Goal: Find specific page/section: Find specific page/section

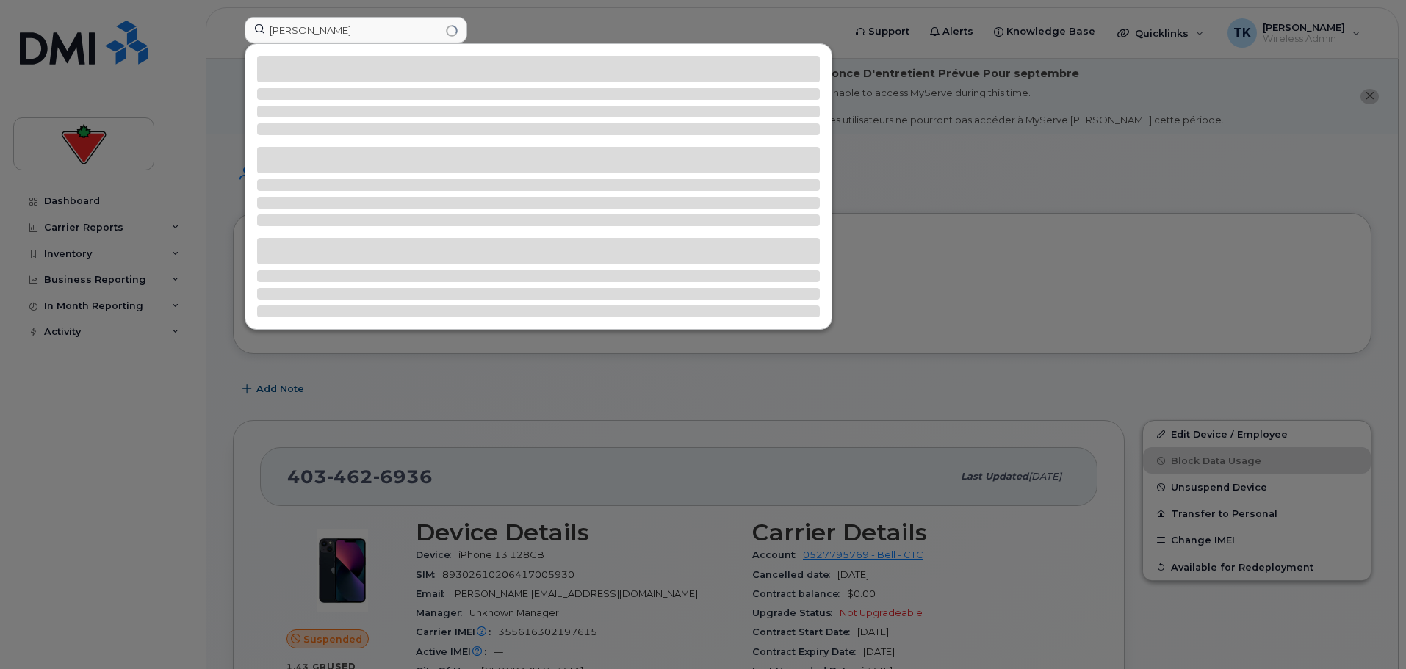
scroll to position [73, 0]
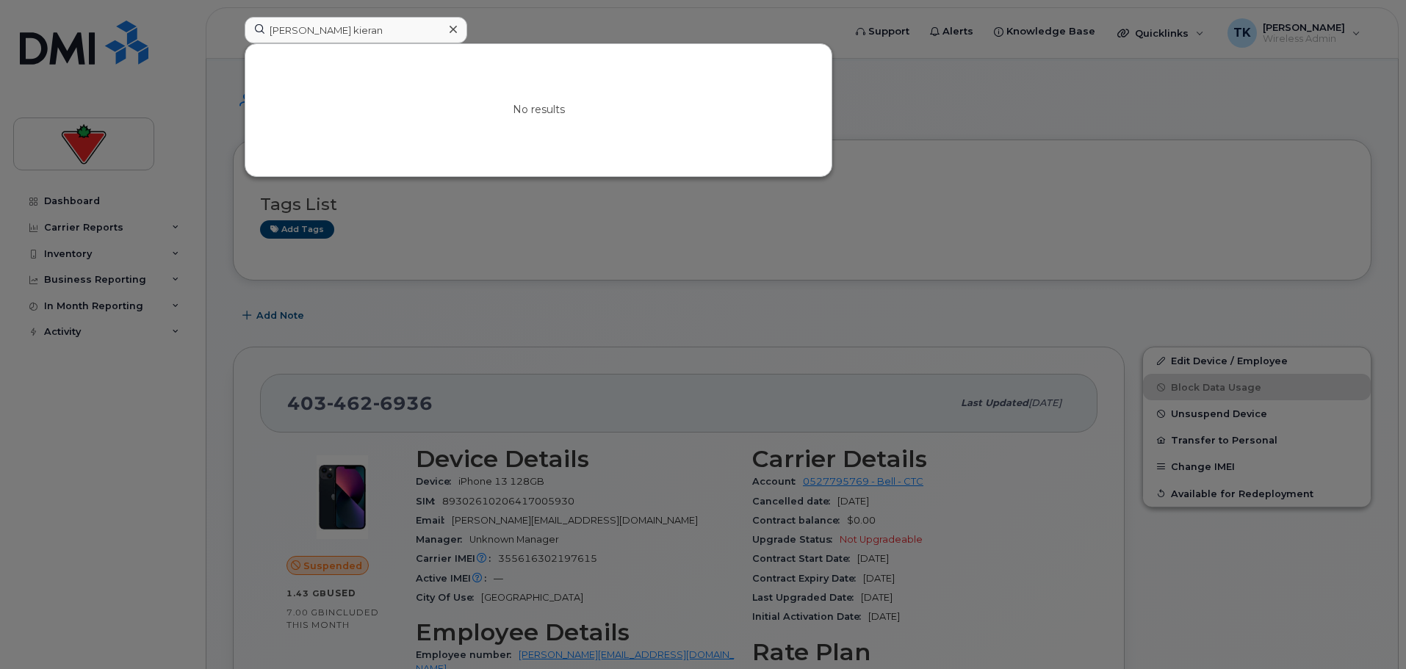
drag, startPoint x: 407, startPoint y: 26, endPoint x: 71, endPoint y: 24, distance: 335.8
click at [233, 24] on div "Don McCreanicola kieran No results" at bounding box center [539, 33] width 613 height 32
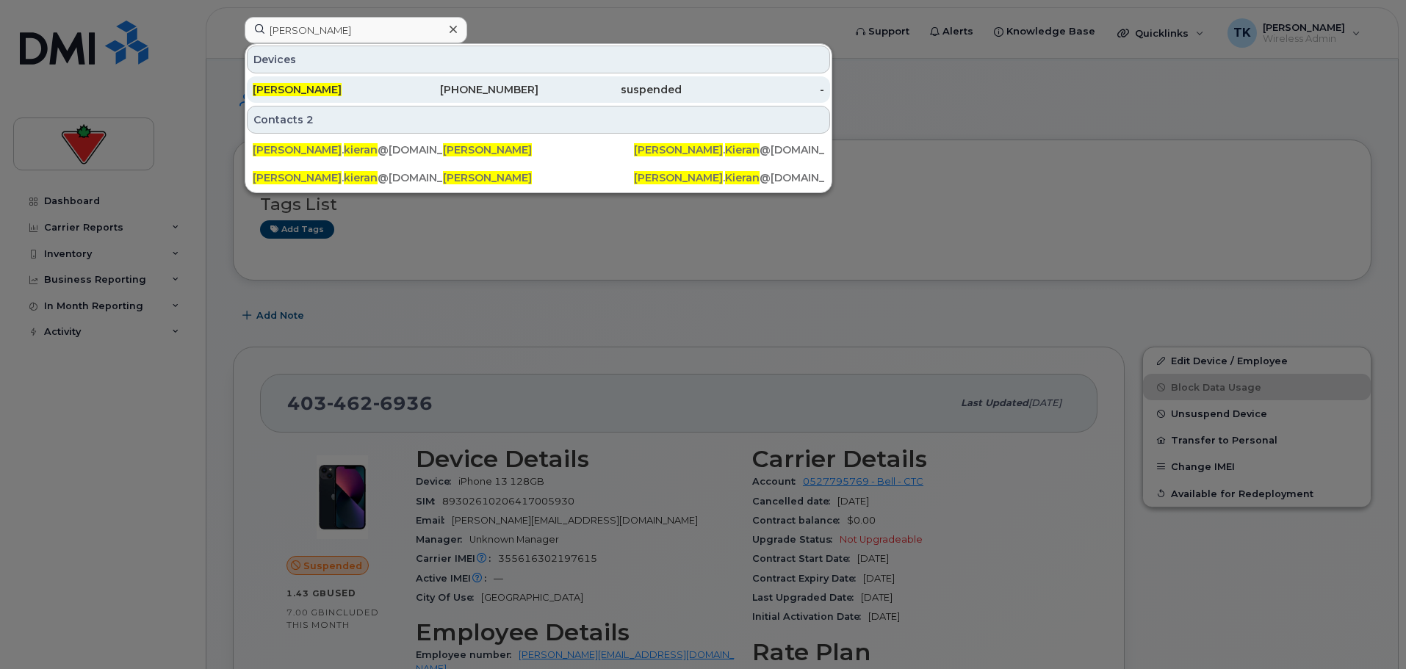
type input "nicola kieran"
click at [299, 89] on span "[PERSON_NAME]" at bounding box center [297, 89] width 89 height 13
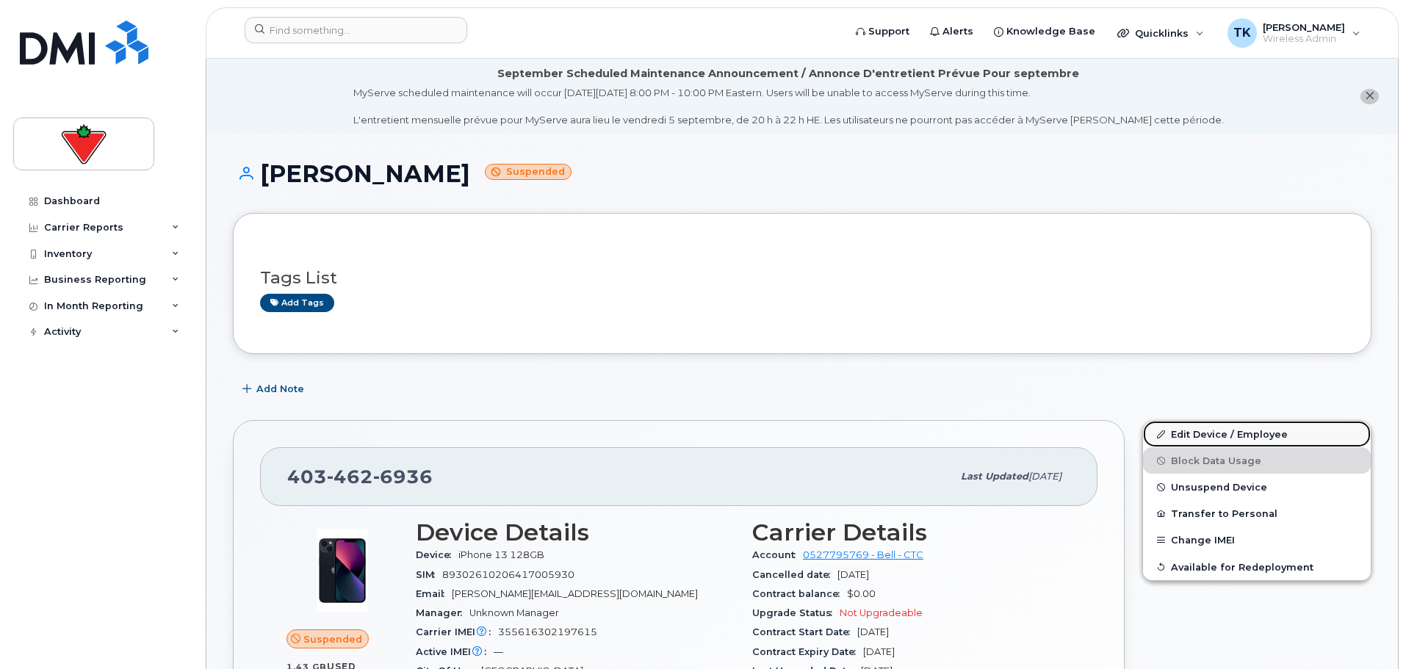
click at [1227, 431] on link "Edit Device / Employee" at bounding box center [1257, 434] width 228 height 26
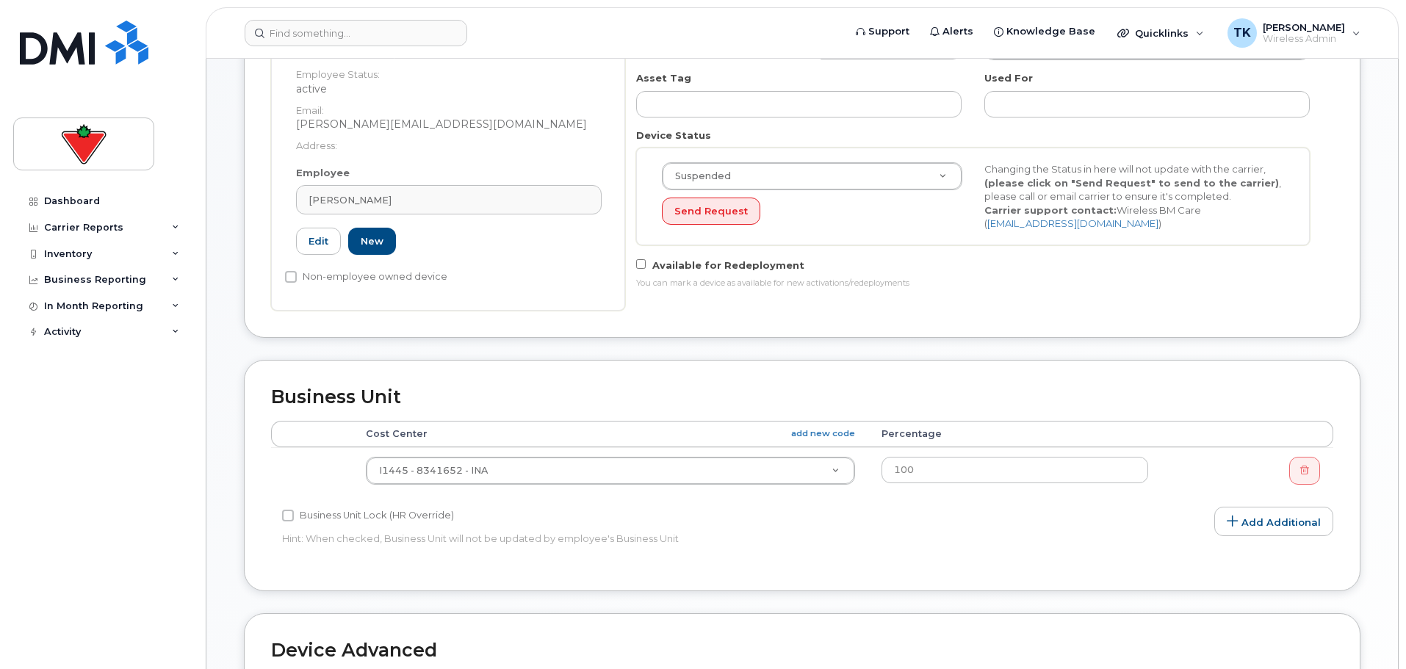
scroll to position [514, 0]
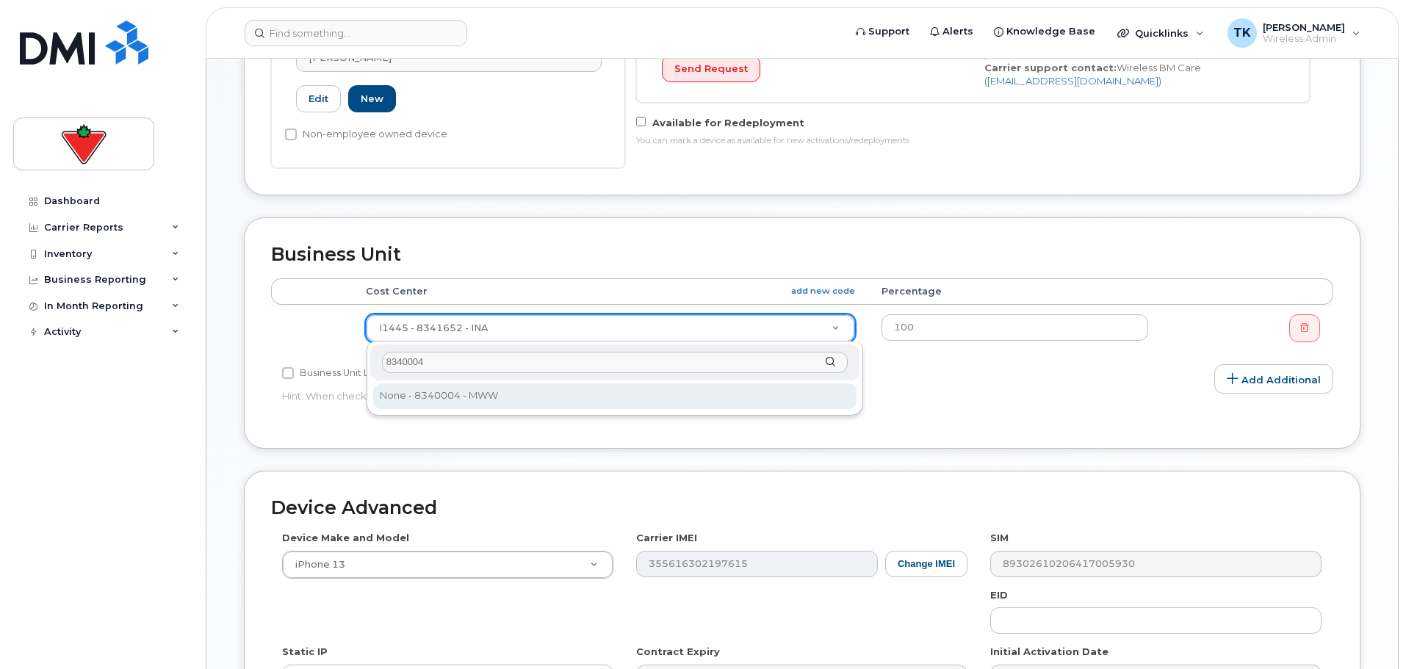
type input "8340004"
type input "618678"
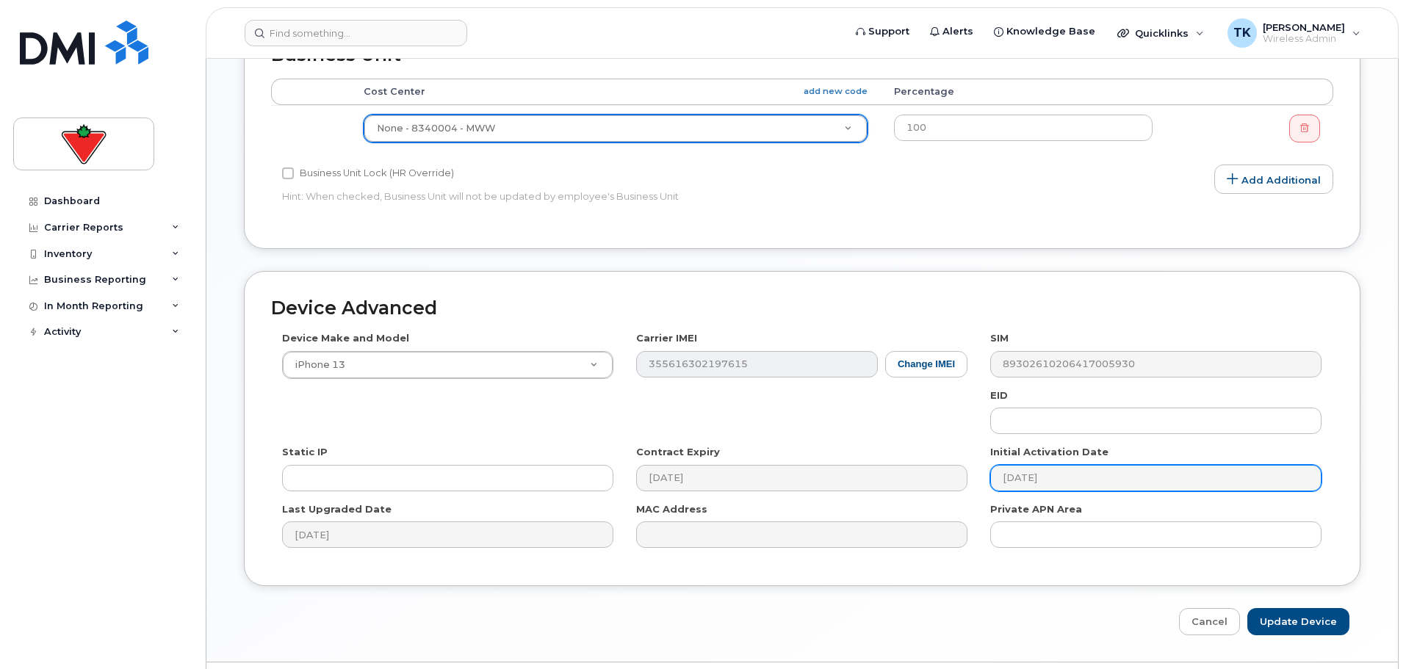
scroll to position [754, 0]
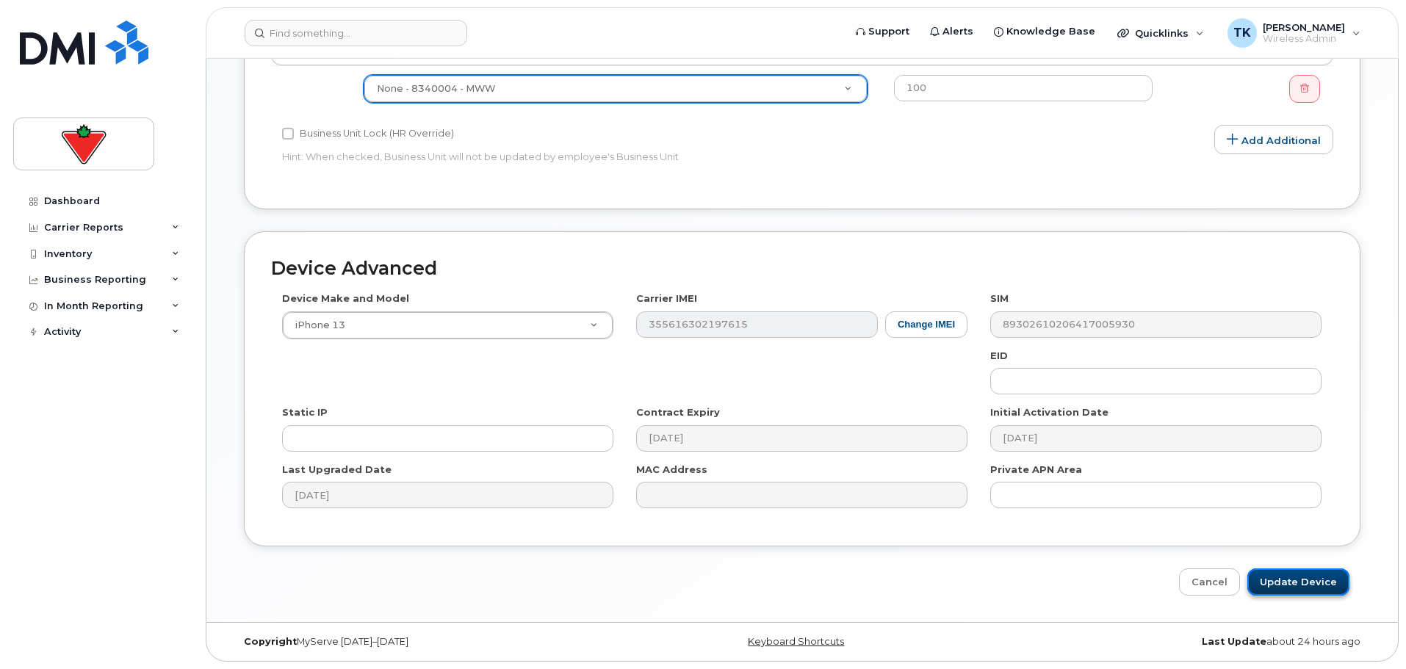
click at [1316, 576] on input "Update Device" at bounding box center [1299, 582] width 102 height 27
type input "Saving..."
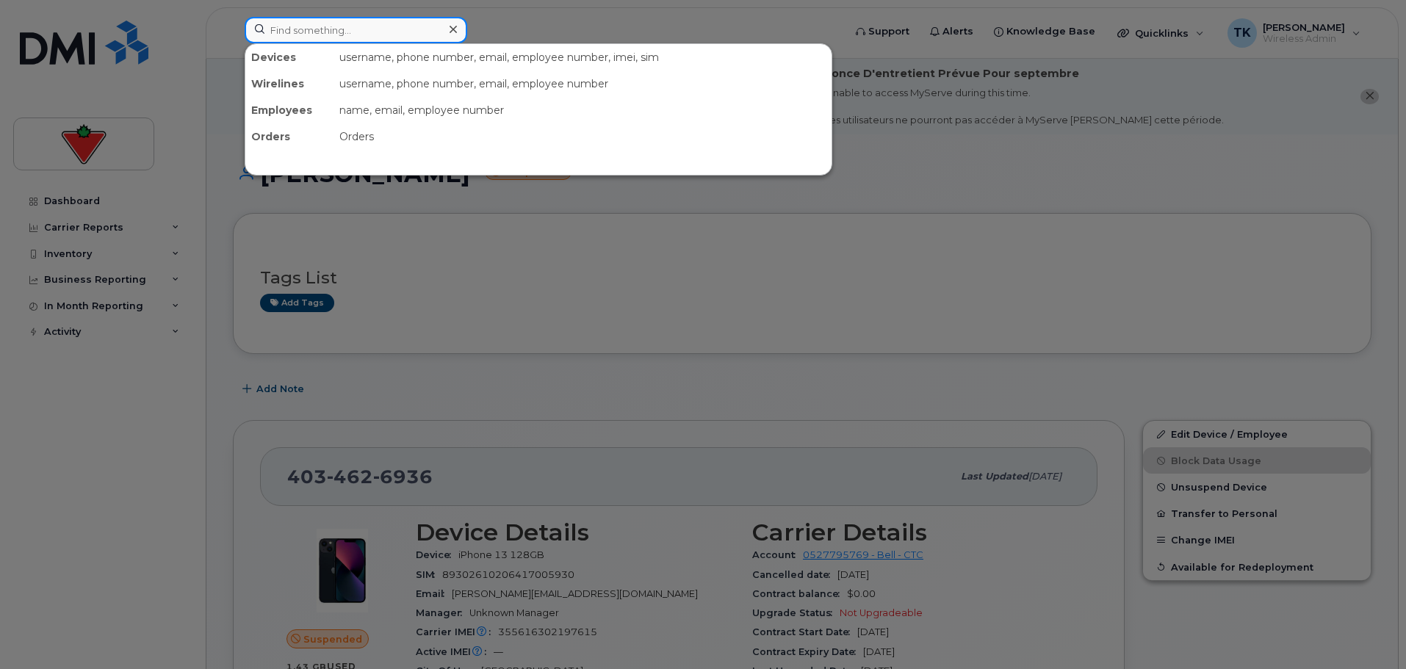
click at [346, 21] on input at bounding box center [356, 30] width 223 height 26
paste input "Sundas Chaudhry"
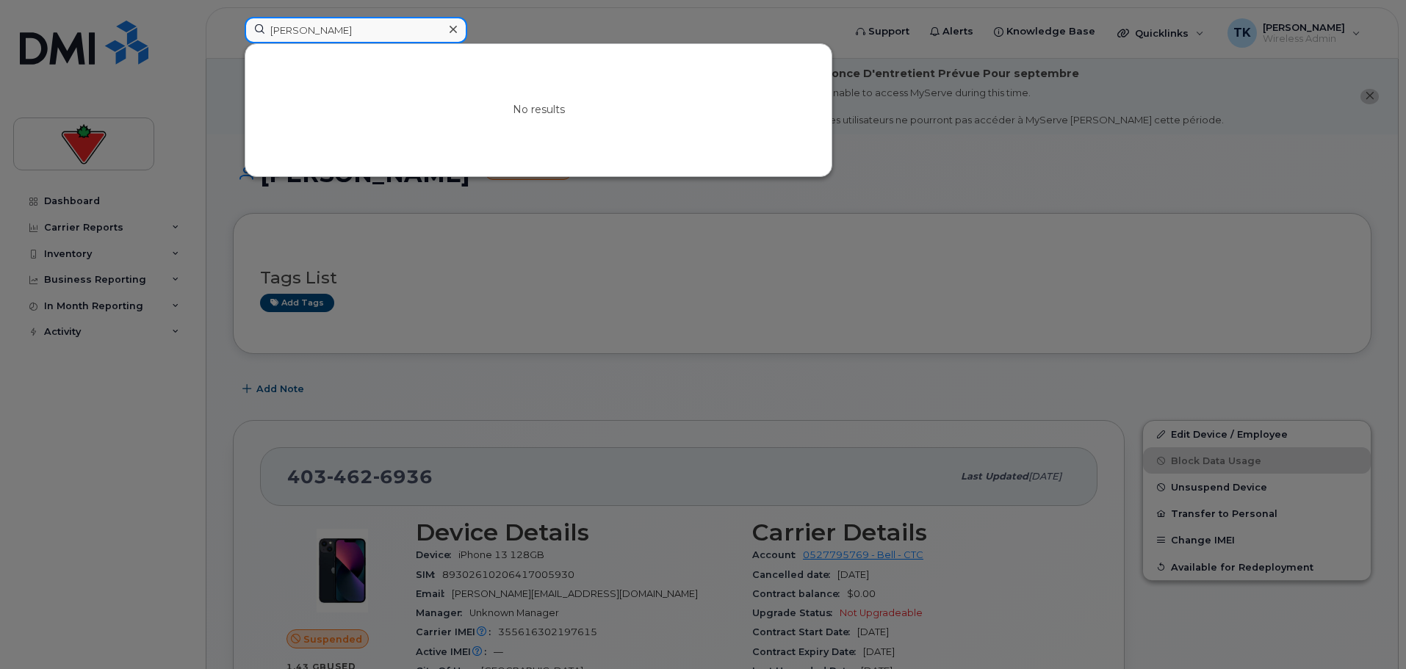
click at [404, 34] on input "Sundas Chaudhry" at bounding box center [356, 30] width 223 height 26
drag, startPoint x: 362, startPoint y: 30, endPoint x: 76, endPoint y: 11, distance: 286.5
click at [233, 17] on div "Sundas Chaudhry No results" at bounding box center [539, 33] width 613 height 32
paste input "Gaurav Chandra Bhatt"
drag, startPoint x: 396, startPoint y: 30, endPoint x: 99, endPoint y: 0, distance: 298.4
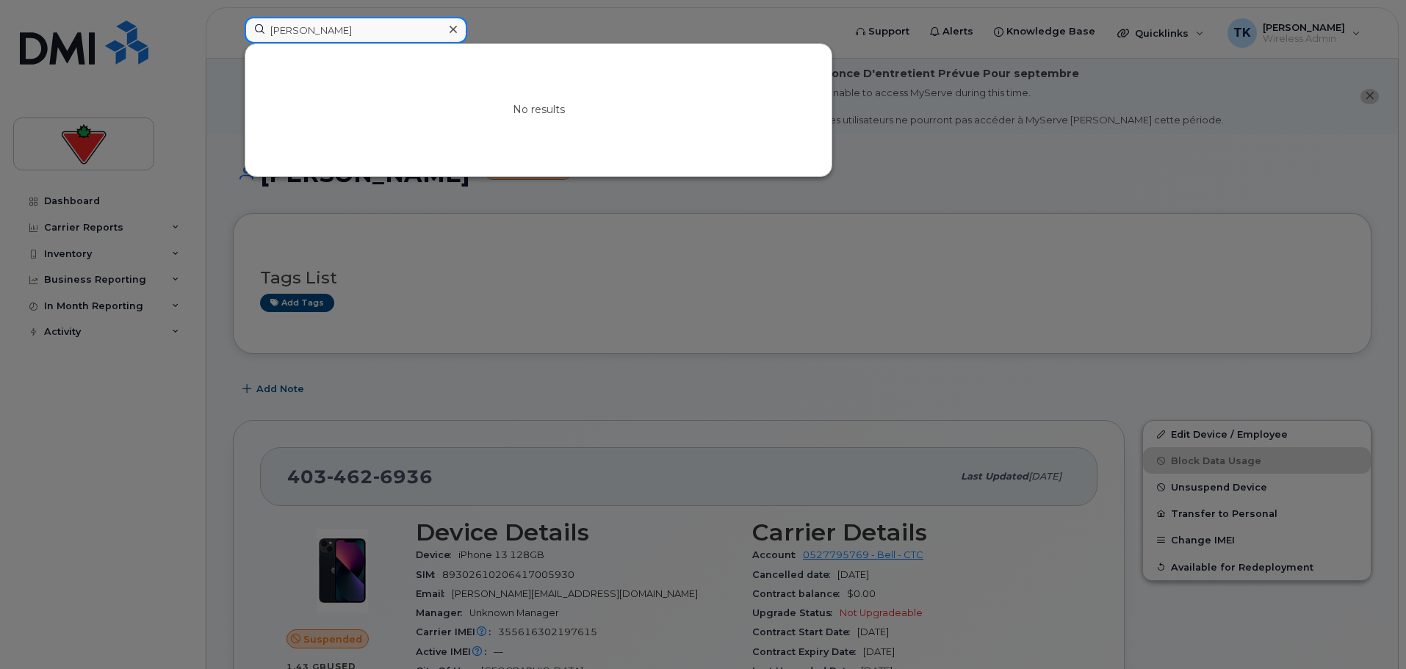
click at [233, 17] on div "Gaurav Chandra Bhatt No results" at bounding box center [539, 33] width 613 height 32
paste input "Divya Reddy"
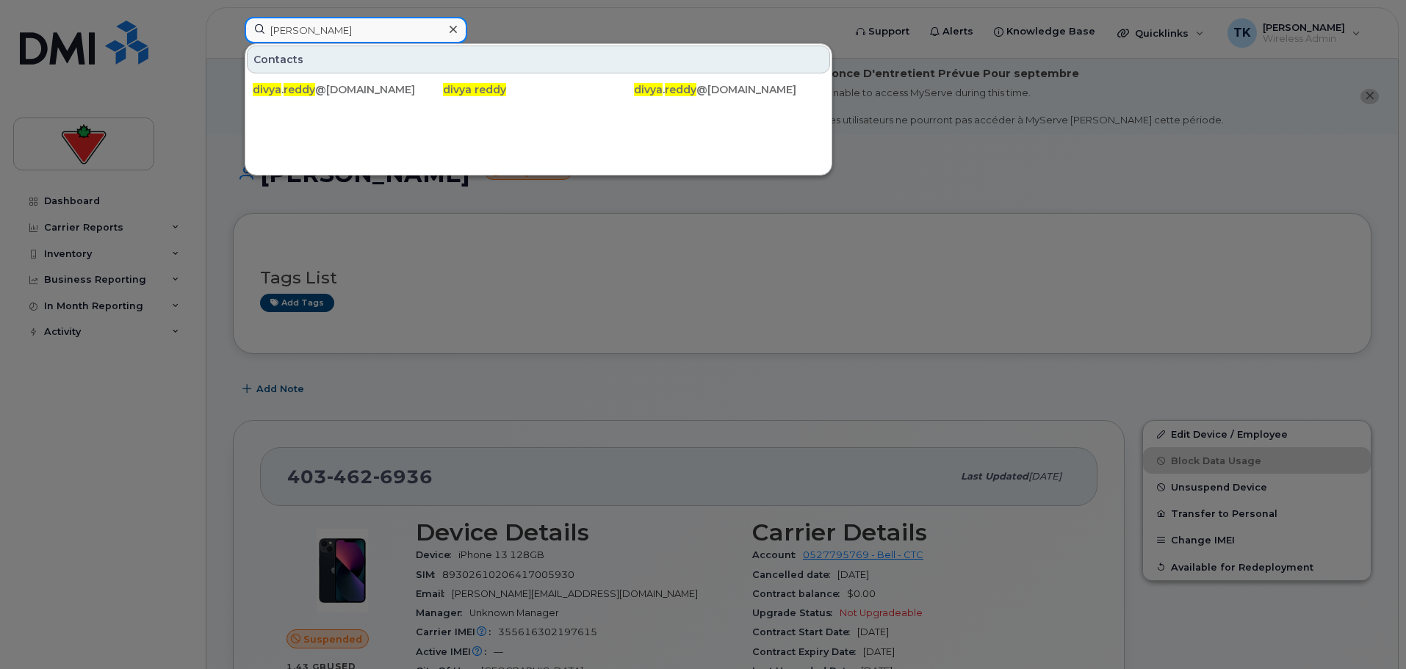
paste input "Jamie Donaldson"
drag, startPoint x: 369, startPoint y: 32, endPoint x: 76, endPoint y: 12, distance: 293.9
click at [233, 17] on div "Divya Reddy Contacts divya . reddy @sportchek.ca divya reddy divya . reddy @spo…" at bounding box center [539, 33] width 613 height 32
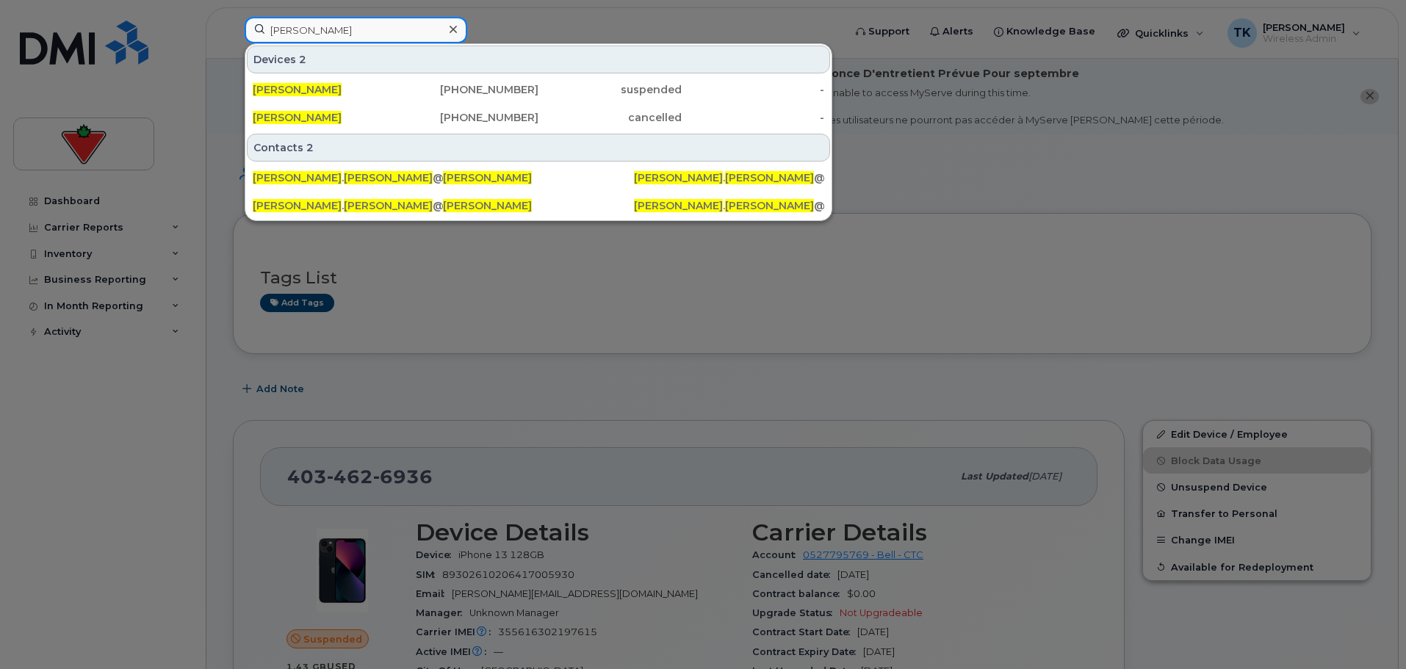
paste input "Didier Emmanuel Ntep"
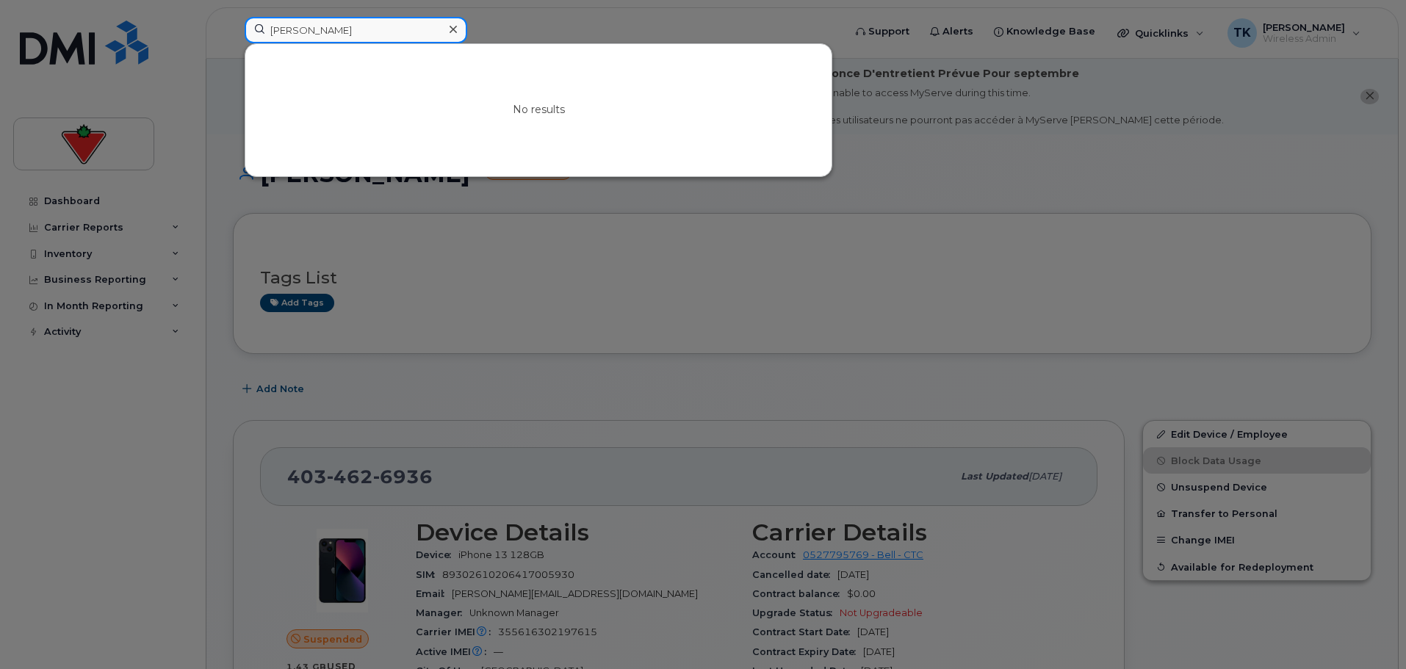
drag, startPoint x: 423, startPoint y: 38, endPoint x: 118, endPoint y: 23, distance: 305.3
click at [233, 24] on div "Didier Emmanuel Ntep No results" at bounding box center [539, 33] width 613 height 32
paste input "shant Belani"
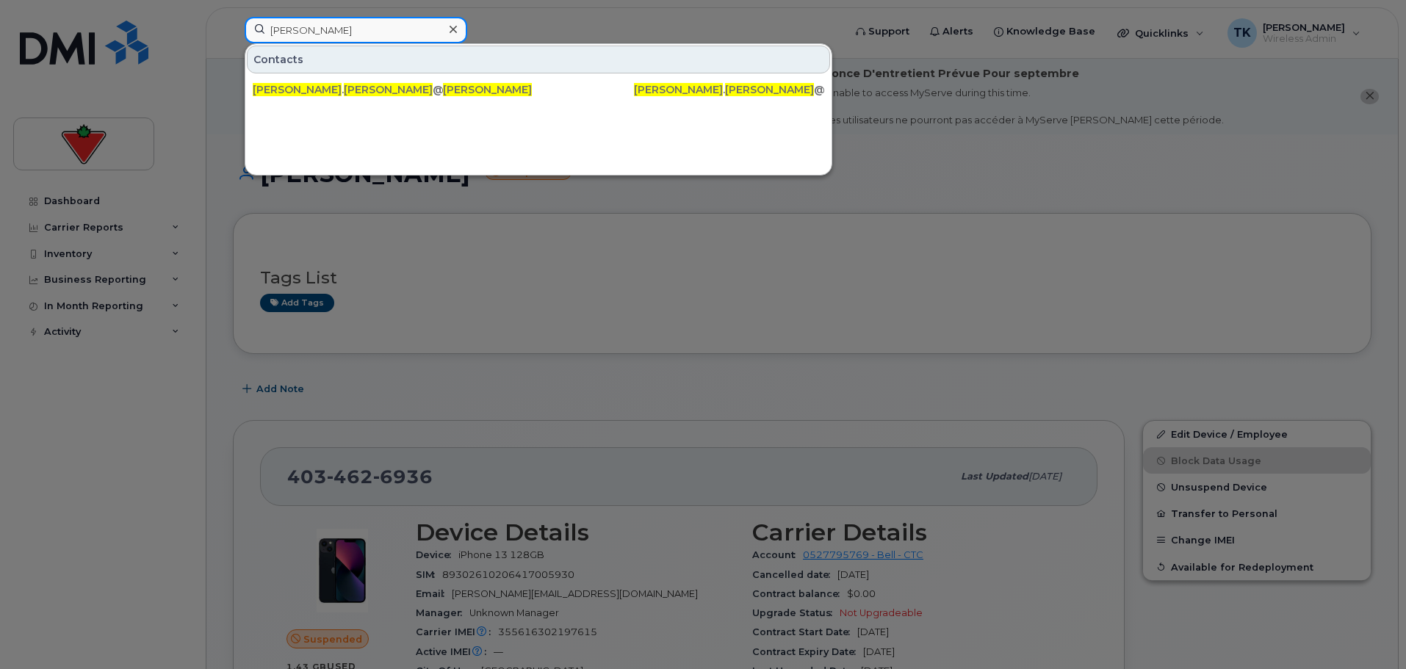
drag, startPoint x: 387, startPoint y: 40, endPoint x: 188, endPoint y: 10, distance: 201.3
click at [233, 17] on div "Dishant Belani Contacts dishant . belani @cantire.com Dishant Belani Dishant . …" at bounding box center [539, 33] width 613 height 32
paste input "hvanil Vaghasiya"
drag, startPoint x: 384, startPoint y: 41, endPoint x: 206, endPoint y: 28, distance: 177.6
click at [233, 28] on div "Dhvanil Vaghasiya Contacts dhvanil . vaghasiya @ctfs.com Dhvanil Vaghasiya Dhva…" at bounding box center [539, 33] width 613 height 32
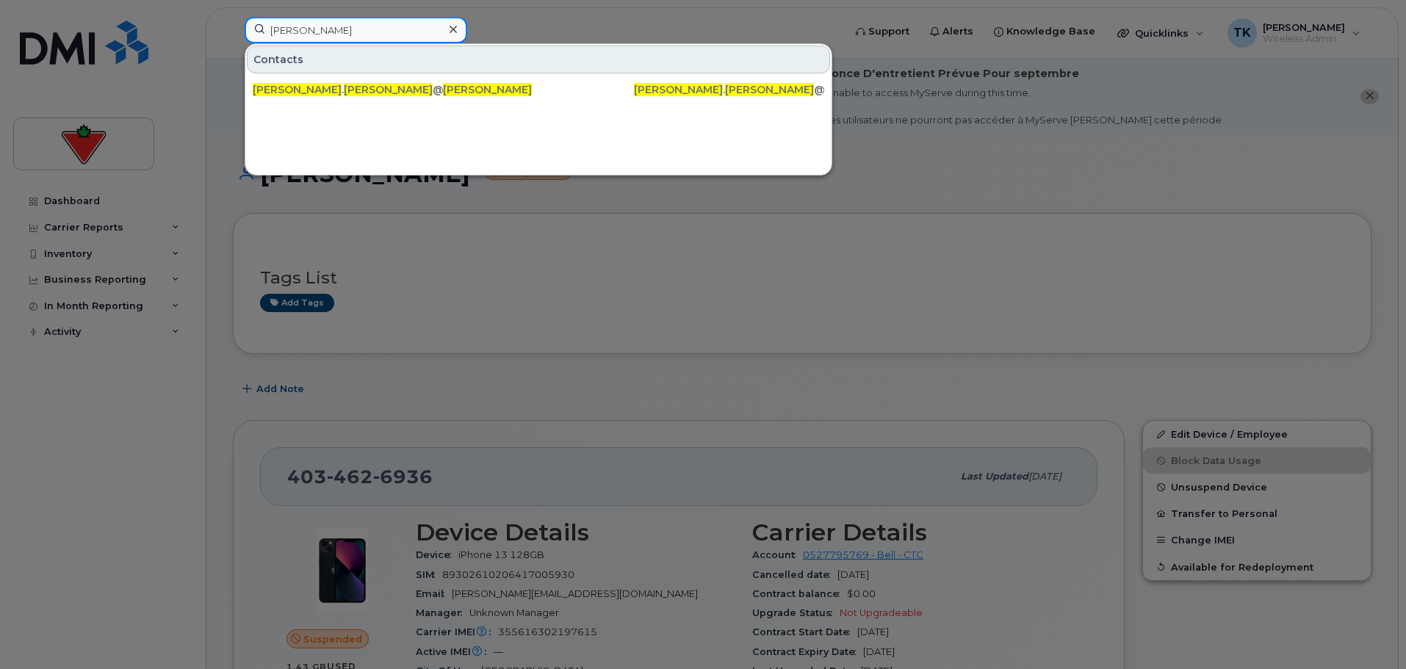
paste input "anamma Wali"
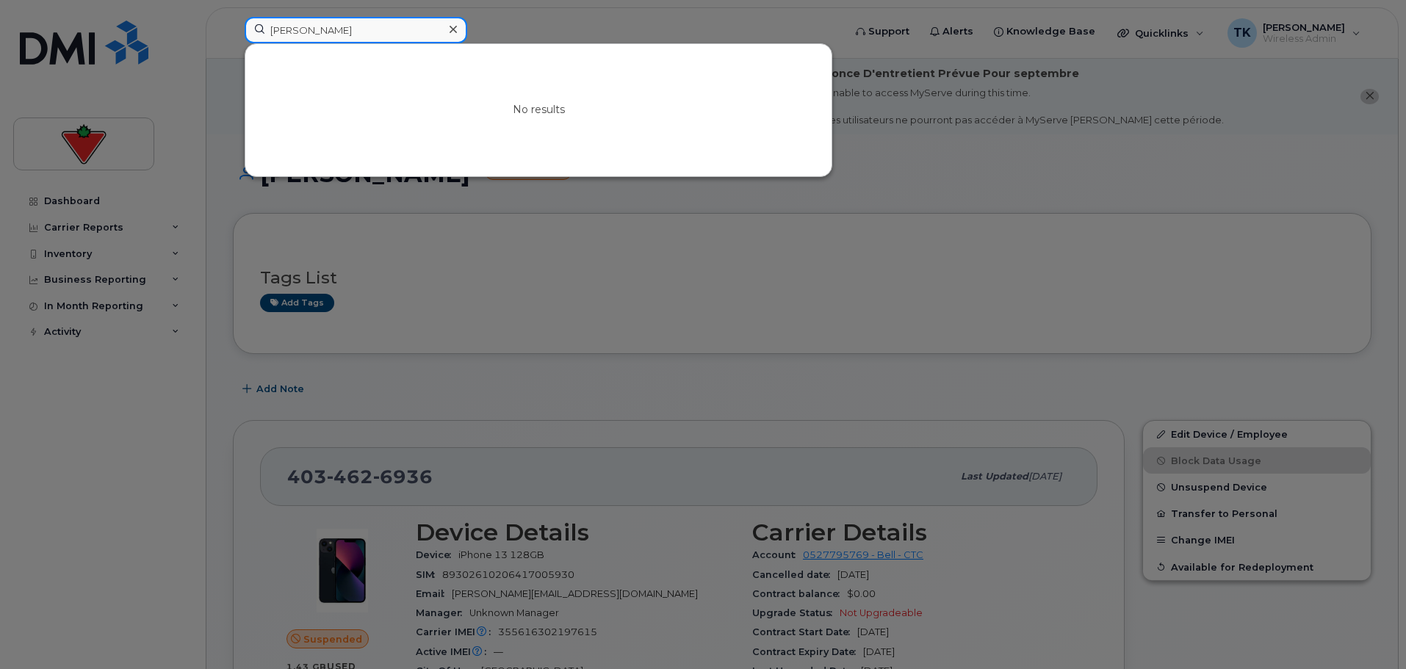
drag, startPoint x: 365, startPoint y: 27, endPoint x: 150, endPoint y: 7, distance: 216.3
click at [233, 17] on div "Dhanamma Wali No results" at bounding box center [539, 33] width 613 height 32
paste input "Jeetendra.Magnani Magnan"
click at [322, 32] on input "Jeetendra.Magnani Magnani" at bounding box center [356, 30] width 223 height 26
click at [368, 28] on input "Jeetendra Magnani Magnani" at bounding box center [356, 30] width 223 height 26
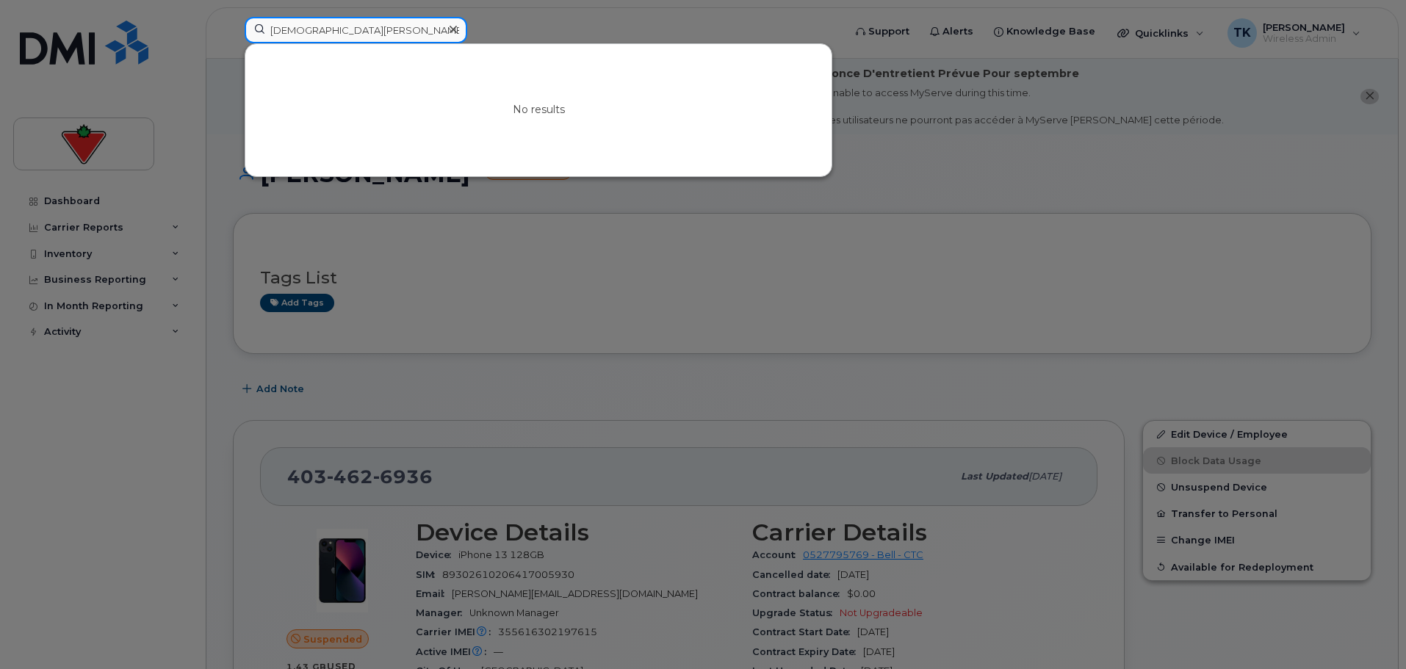
drag, startPoint x: 426, startPoint y: 27, endPoint x: 204, endPoint y: 13, distance: 222.4
click at [233, 18] on div "Jeetendra Magnani Magnani No results" at bounding box center [539, 33] width 613 height 32
paste input "Rob Richards"
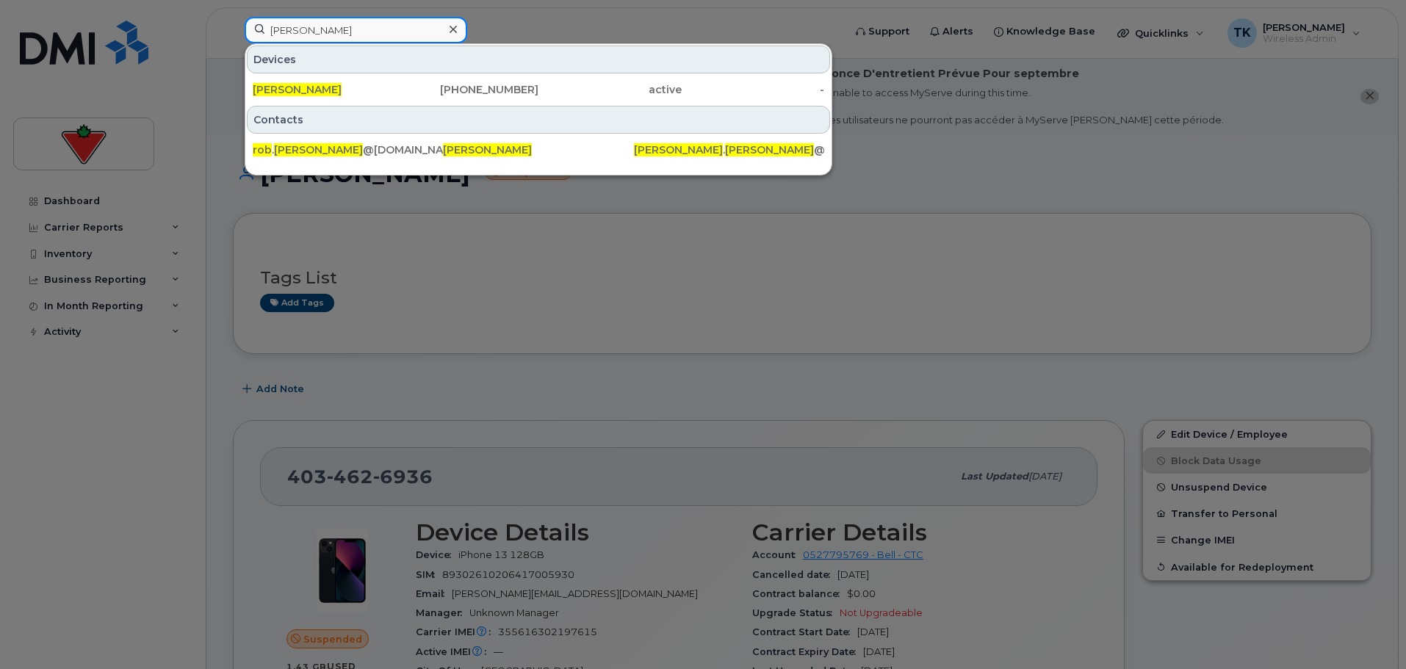
paste input "Nelson Silva"
drag, startPoint x: 367, startPoint y: 29, endPoint x: 120, endPoint y: -4, distance: 249.1
paste input "Diana Munoz"
drag, startPoint x: 392, startPoint y: 38, endPoint x: 166, endPoint y: 35, distance: 225.6
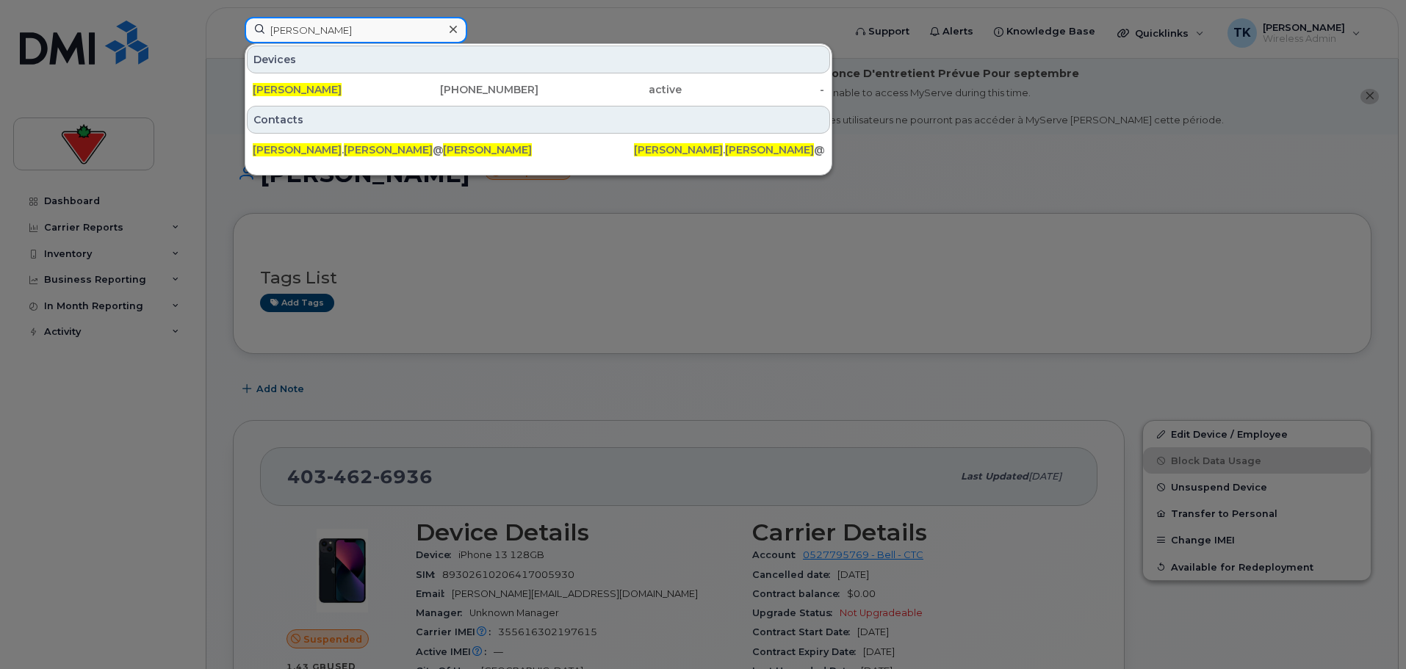
click at [233, 36] on div "Diana Munoz Devices Diana Munoz 514-260-5652 active - Contacts diana . munoz @m…" at bounding box center [539, 33] width 613 height 32
paste input "eborah Cordery"
drag, startPoint x: 375, startPoint y: 26, endPoint x: 111, endPoint y: 24, distance: 263.8
click at [233, 24] on div "Deborah Cordery Devices Deborah Cordery 403-478-7798 suspended - Contacts debor…" at bounding box center [539, 33] width 613 height 32
paste input "anish Saeed"
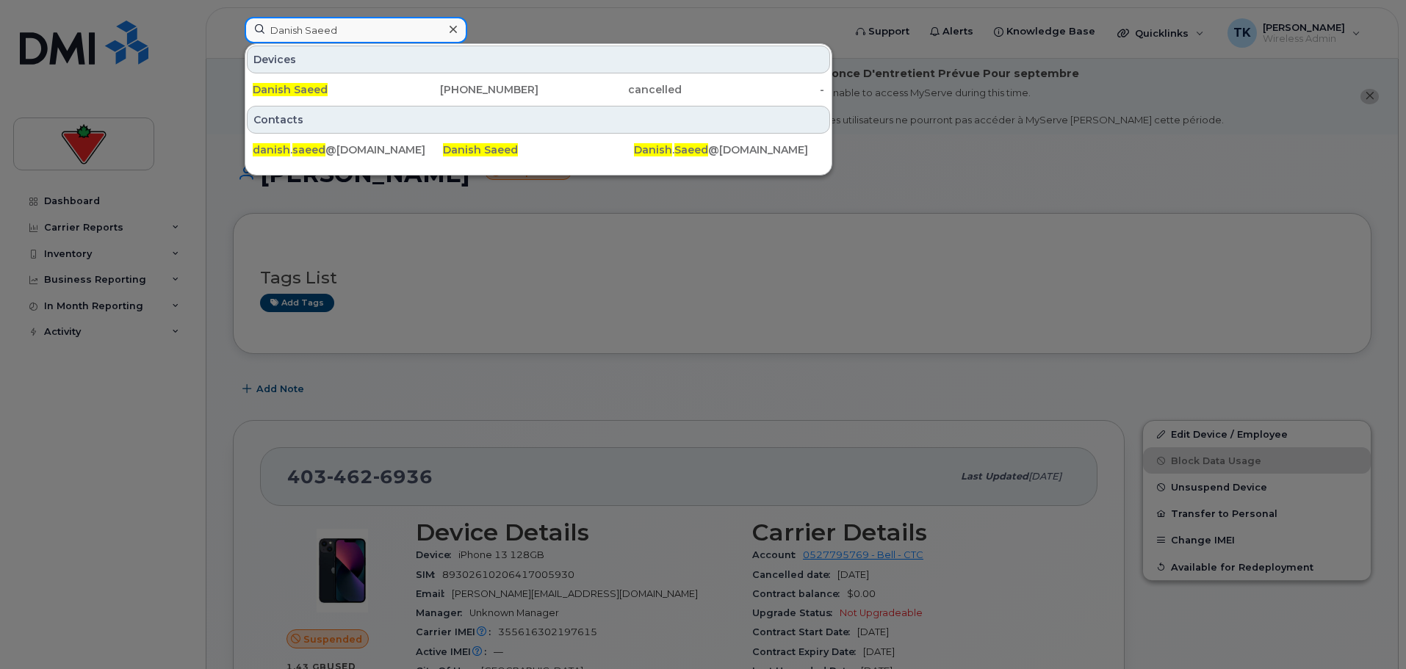
drag, startPoint x: 337, startPoint y: 29, endPoint x: 97, endPoint y: 10, distance: 240.3
click at [233, 17] on div "Danish Saeed Devices Danish Saeed 416-475-6339 cancelled - Contacts danish . sa…" at bounding box center [539, 33] width 613 height 32
paste input "Cory Gwynn"
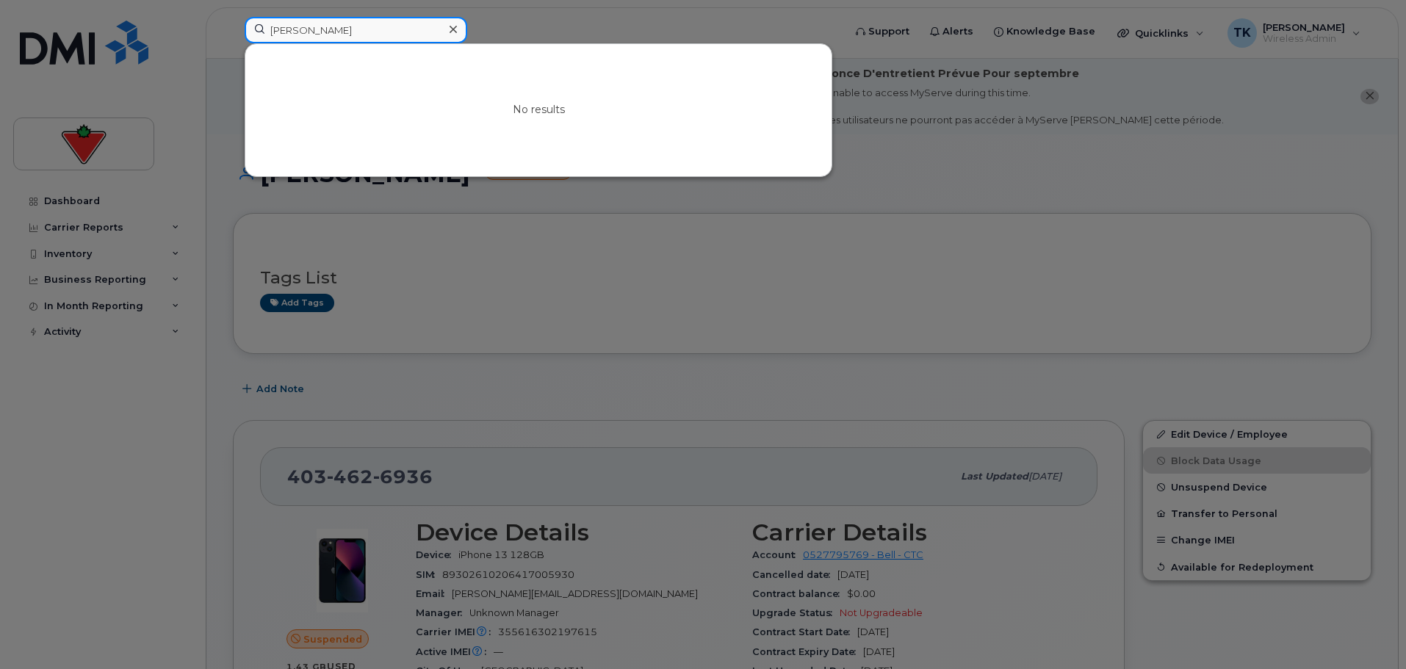
paste input "Danil Chernyshev"
drag, startPoint x: 363, startPoint y: 35, endPoint x: 138, endPoint y: 10, distance: 226.2
click at [233, 17] on div "Danil Chernyshev No results" at bounding box center [539, 33] width 613 height 32
paste input "Conor Fitzpatrick"
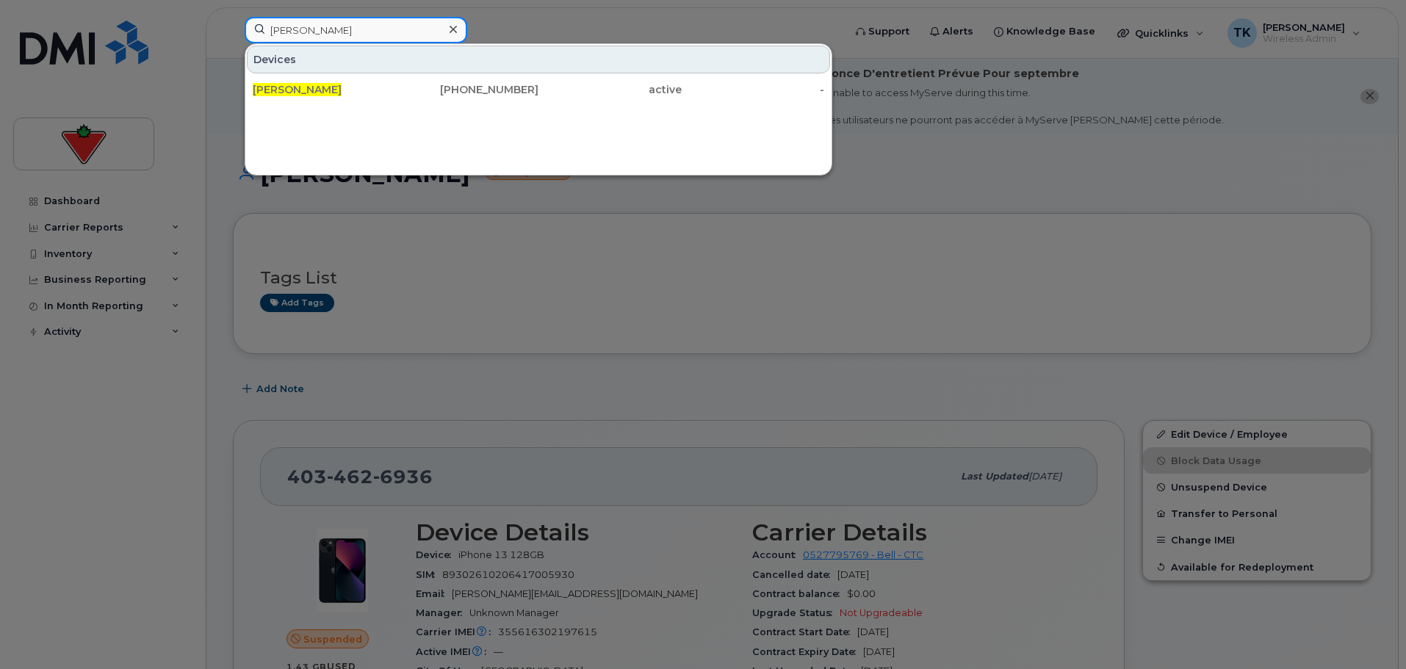
drag, startPoint x: 382, startPoint y: 32, endPoint x: 83, endPoint y: 27, distance: 299.1
click at [233, 27] on div "Conor Fitzpatrick Devices Conor Fitzpatrick 416-700-7550 active -" at bounding box center [539, 33] width 613 height 32
paste input "lleen Mikkelsen"
drag, startPoint x: 414, startPoint y: 39, endPoint x: 238, endPoint y: 21, distance: 176.5
click at [238, 21] on div "Colleen Mikkelsen Contacts colleen . mikkelsen @cantire.com Colleen Mikkelsen C…" at bounding box center [539, 33] width 613 height 32
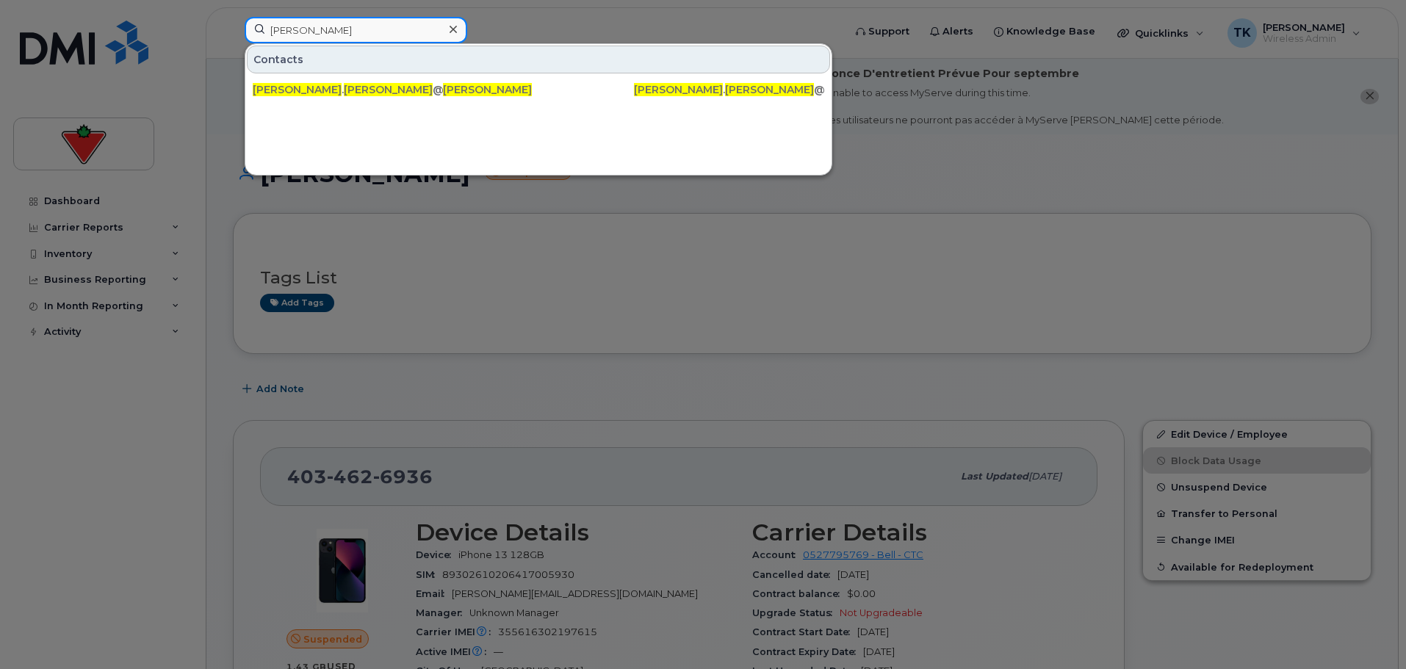
paste input "hristina Ciulini"
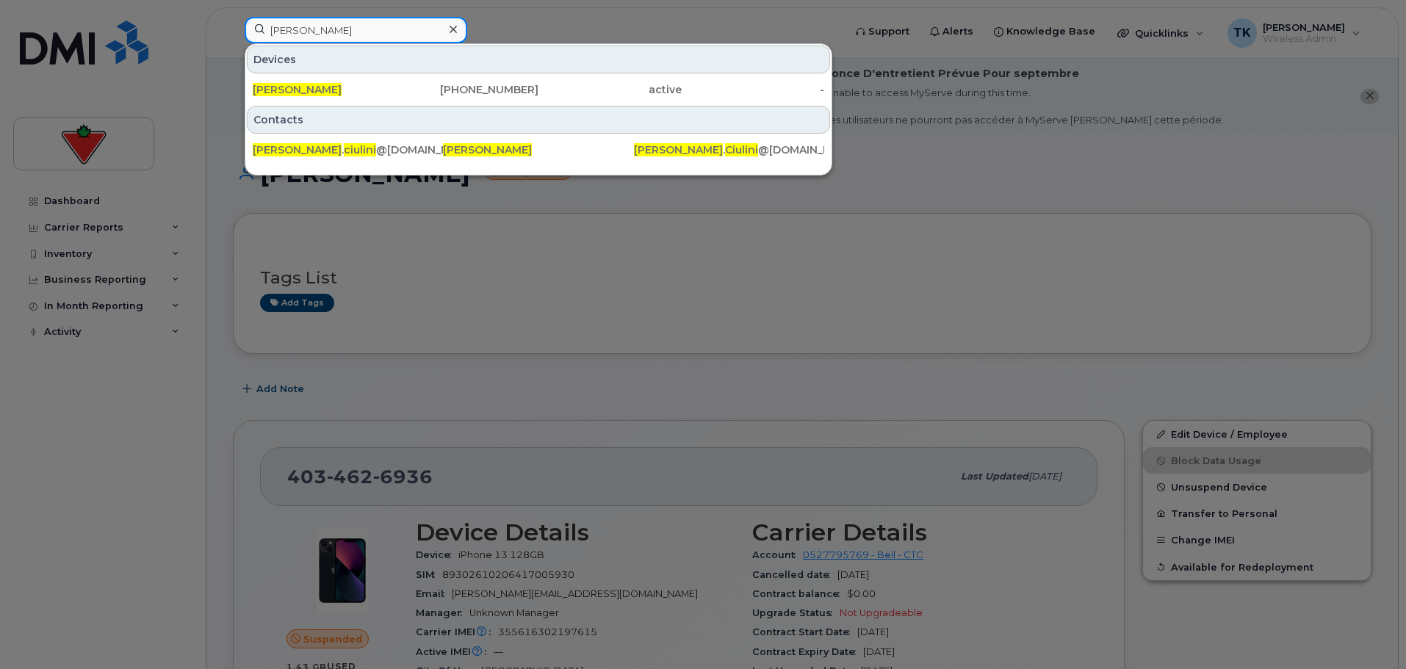
drag, startPoint x: 377, startPoint y: 31, endPoint x: 85, endPoint y: 31, distance: 291.7
click at [233, 31] on div "Christina Ciulini Devices Christina Ciulini 905-439-9560 active - Contacts chri…" at bounding box center [539, 33] width 613 height 32
paste input "ody Poppaw"
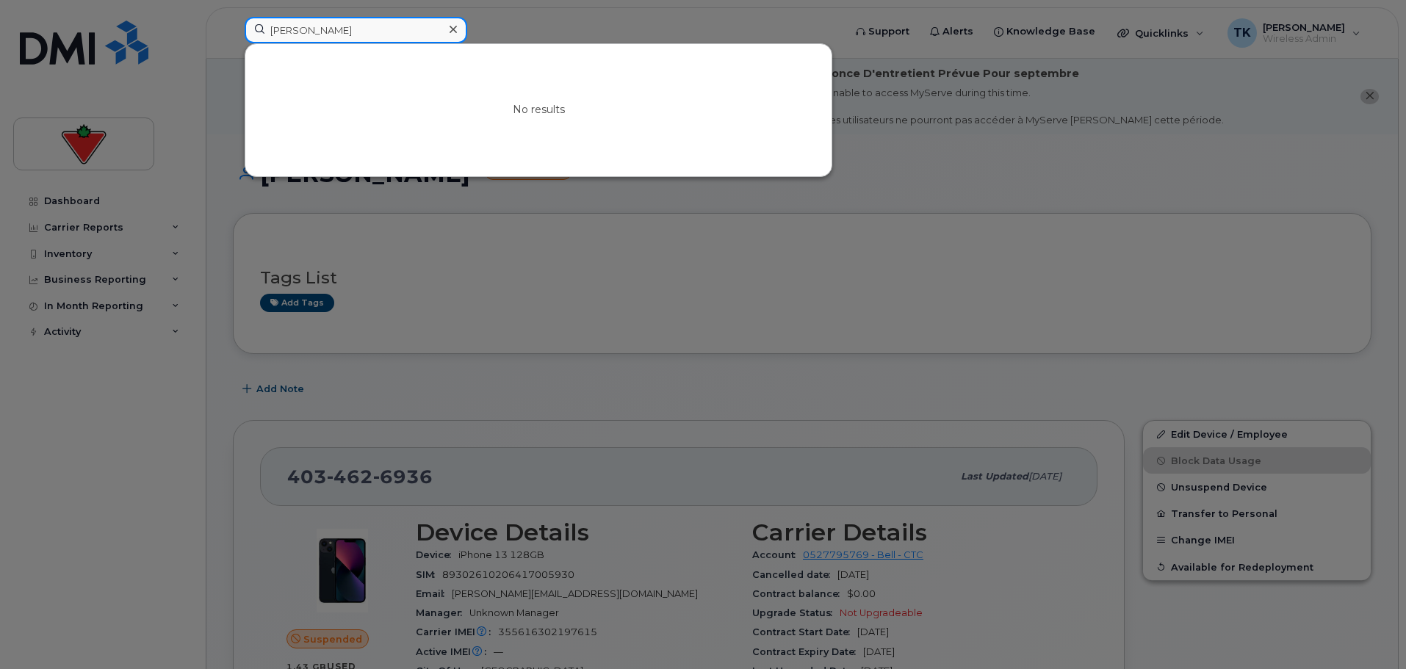
drag, startPoint x: 365, startPoint y: 35, endPoint x: 83, endPoint y: -3, distance: 284.6
paste input "hris Sheldon"
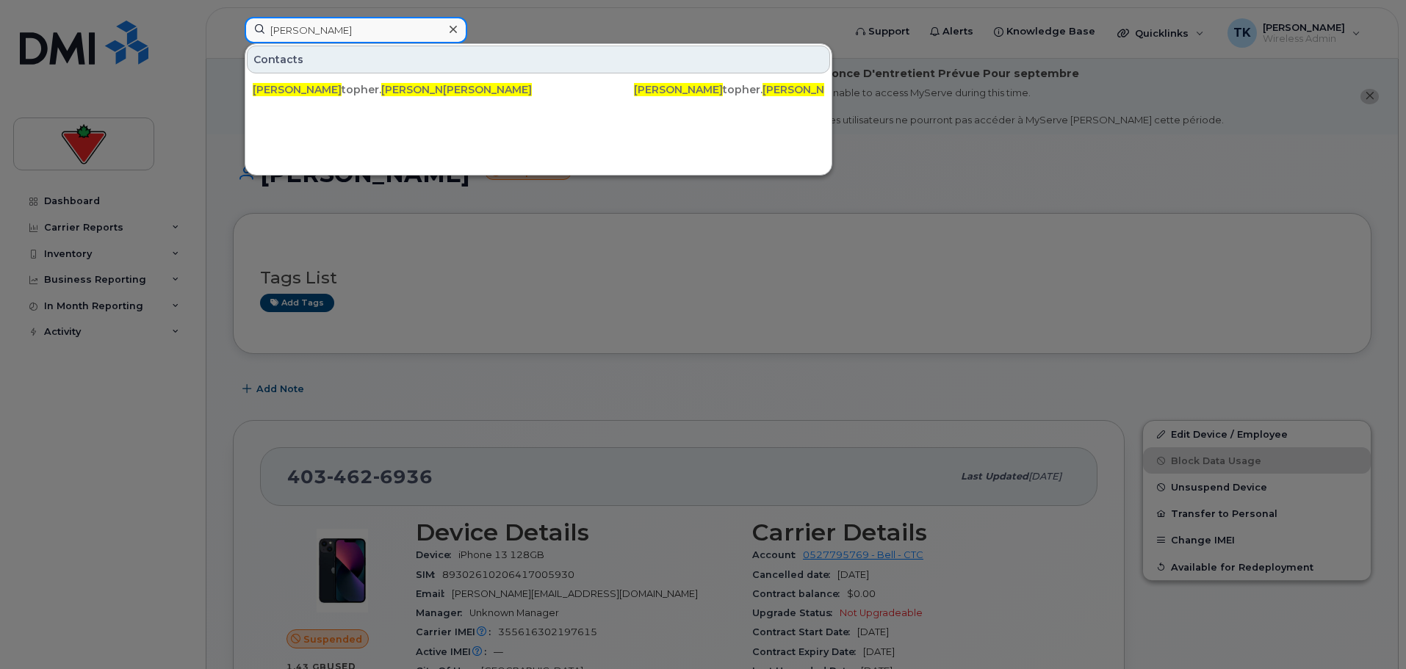
drag, startPoint x: 206, startPoint y: 29, endPoint x: 155, endPoint y: 29, distance: 51.4
click at [233, 29] on div "Chris Sheldon Contacts chris topher. sheldon @sportchek.ca Chris Sheldon Chris …" at bounding box center [539, 33] width 613 height 32
paste input "Amber Schryer"
drag, startPoint x: 362, startPoint y: 29, endPoint x: 126, endPoint y: 16, distance: 237.0
click at [233, 17] on div "Amber Schryer Contacts amber . schryer @ctfs.com Amber Schryer Amber . Schryer …" at bounding box center [539, 33] width 613 height 32
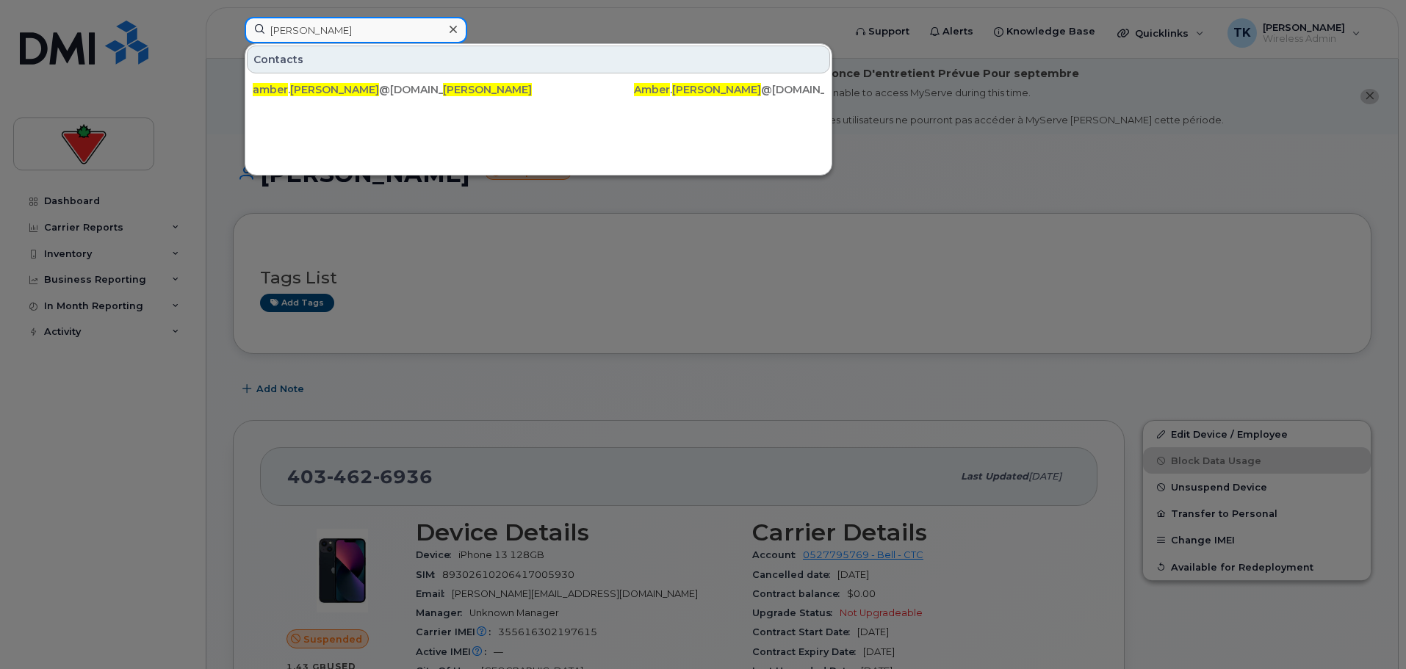
paste input "njana Gadagalli"
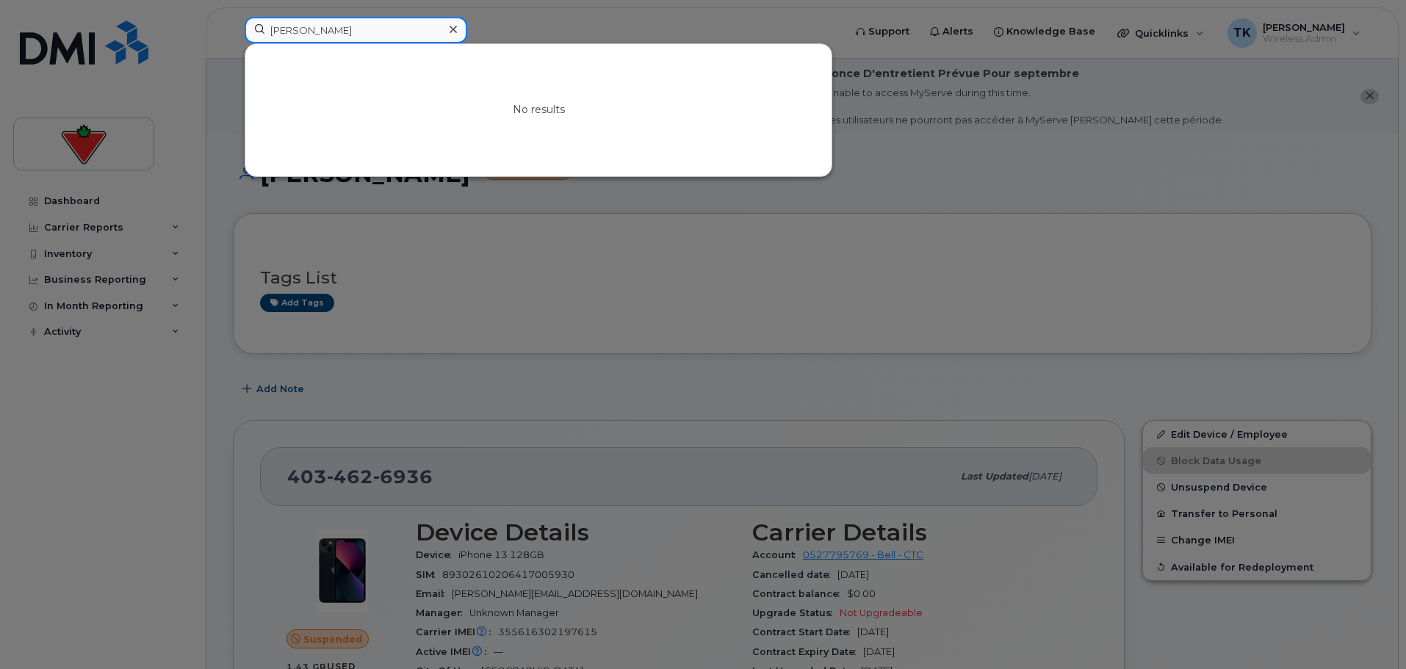
paste input "Charlotte Halahan"
drag, startPoint x: 371, startPoint y: 34, endPoint x: 168, endPoint y: 34, distance: 202.8
click at [233, 34] on div "Anjana Gadagalli No results" at bounding box center [539, 33] width 613 height 32
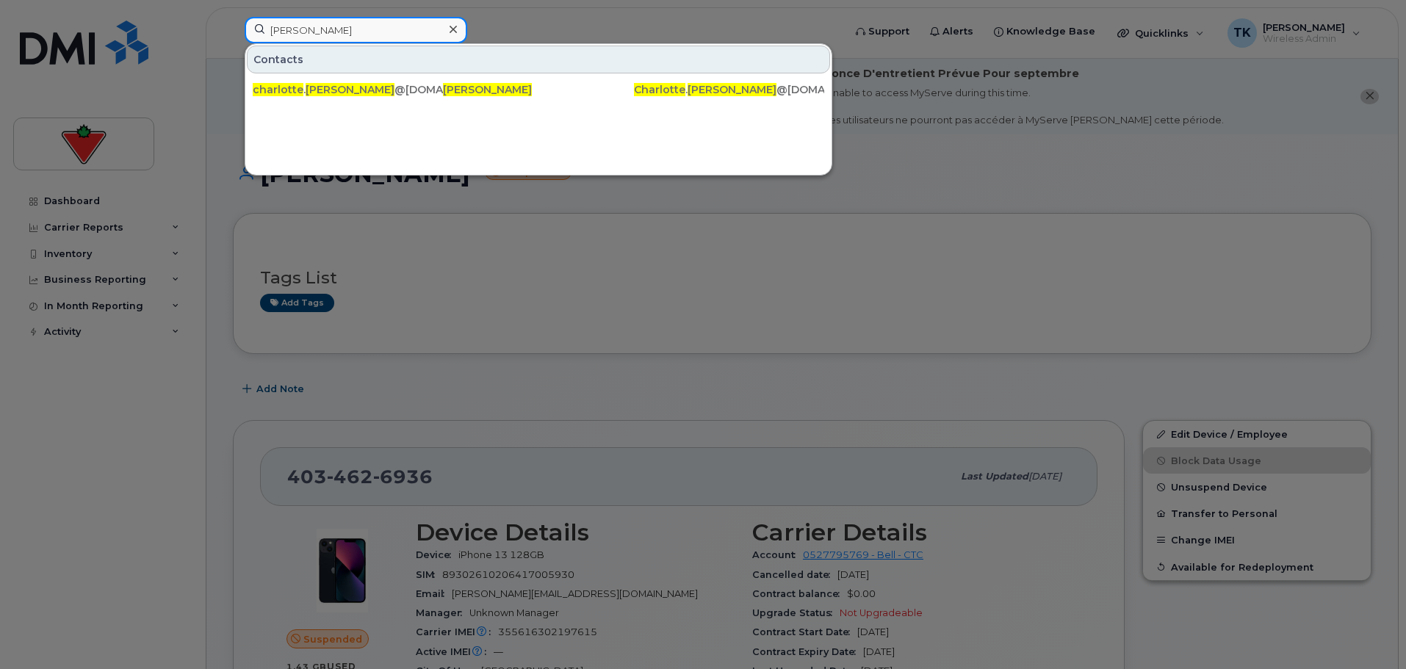
paste input "assandre Savard"
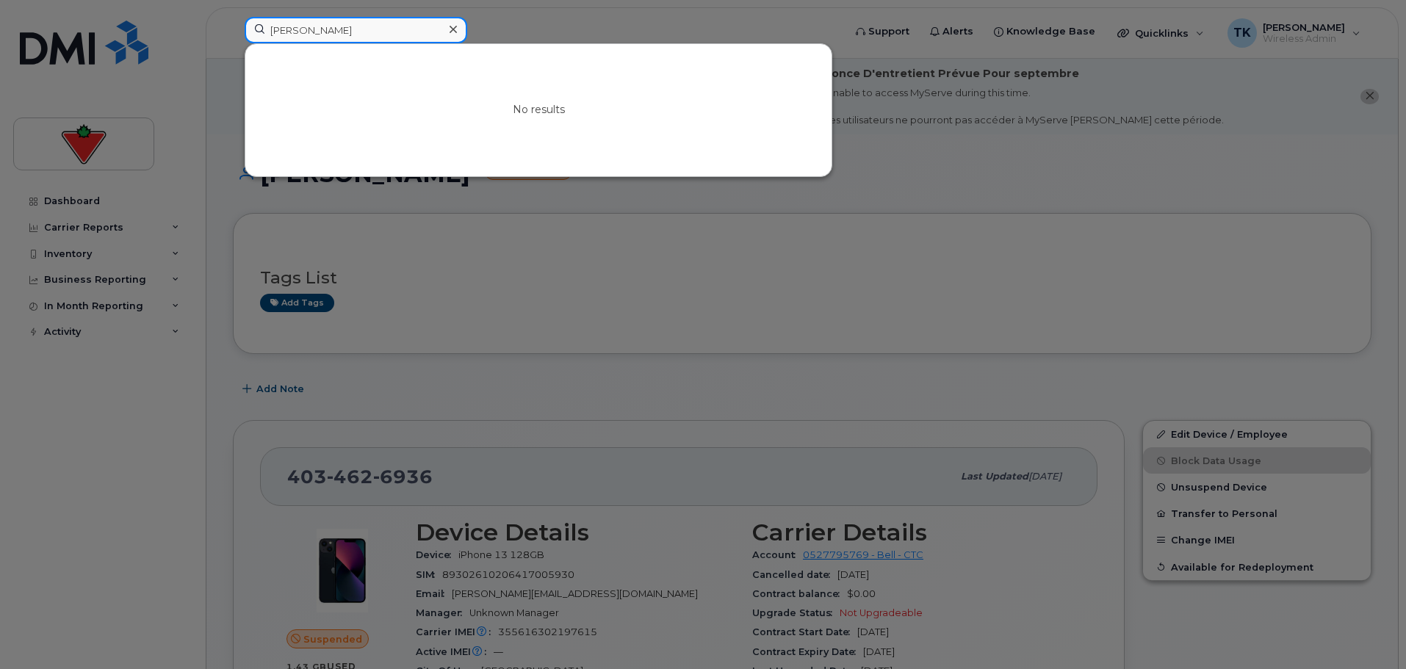
drag, startPoint x: 377, startPoint y: 30, endPoint x: 54, endPoint y: -7, distance: 325.4
paste input "rolyn Berg"
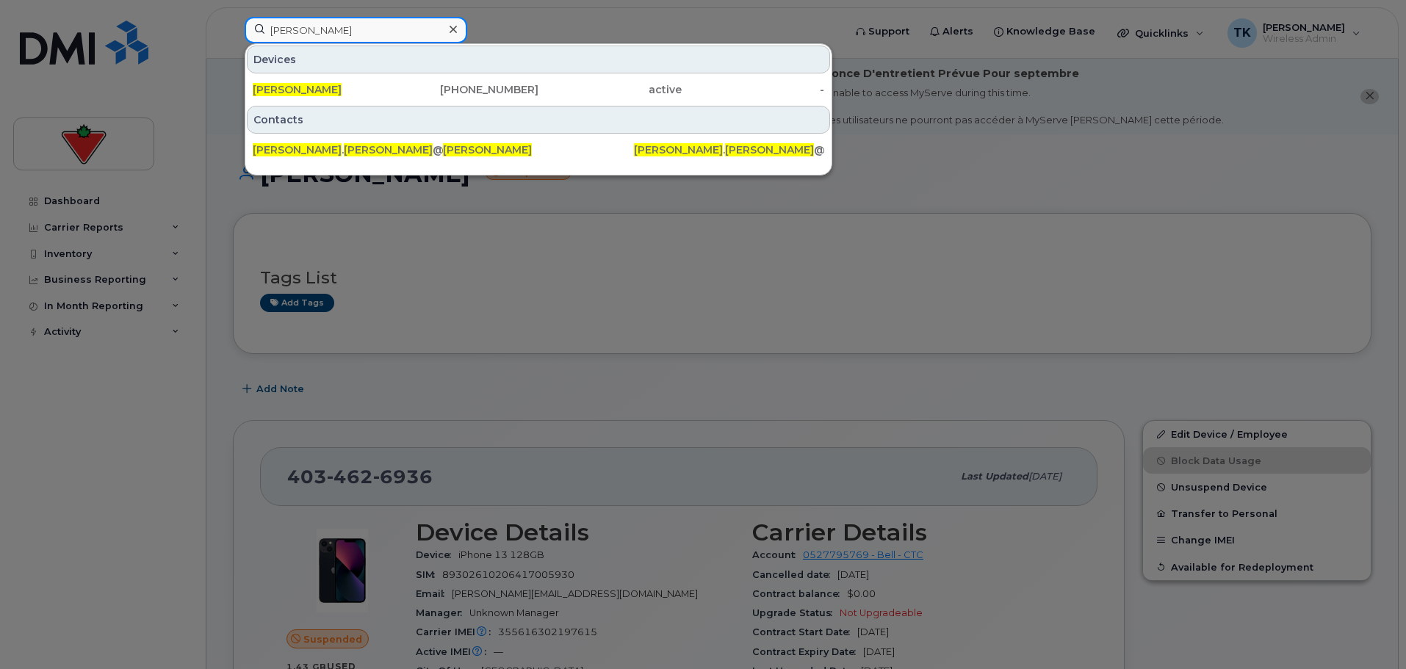
drag, startPoint x: 338, startPoint y: 30, endPoint x: 111, endPoint y: 30, distance: 227.1
click at [233, 30] on div "Carolyn Berg Devices Carolyn Berg 905-483-1589 active - Contacts carolyn . berg…" at bounding box center [539, 33] width 613 height 32
paste input "meron Ostien"
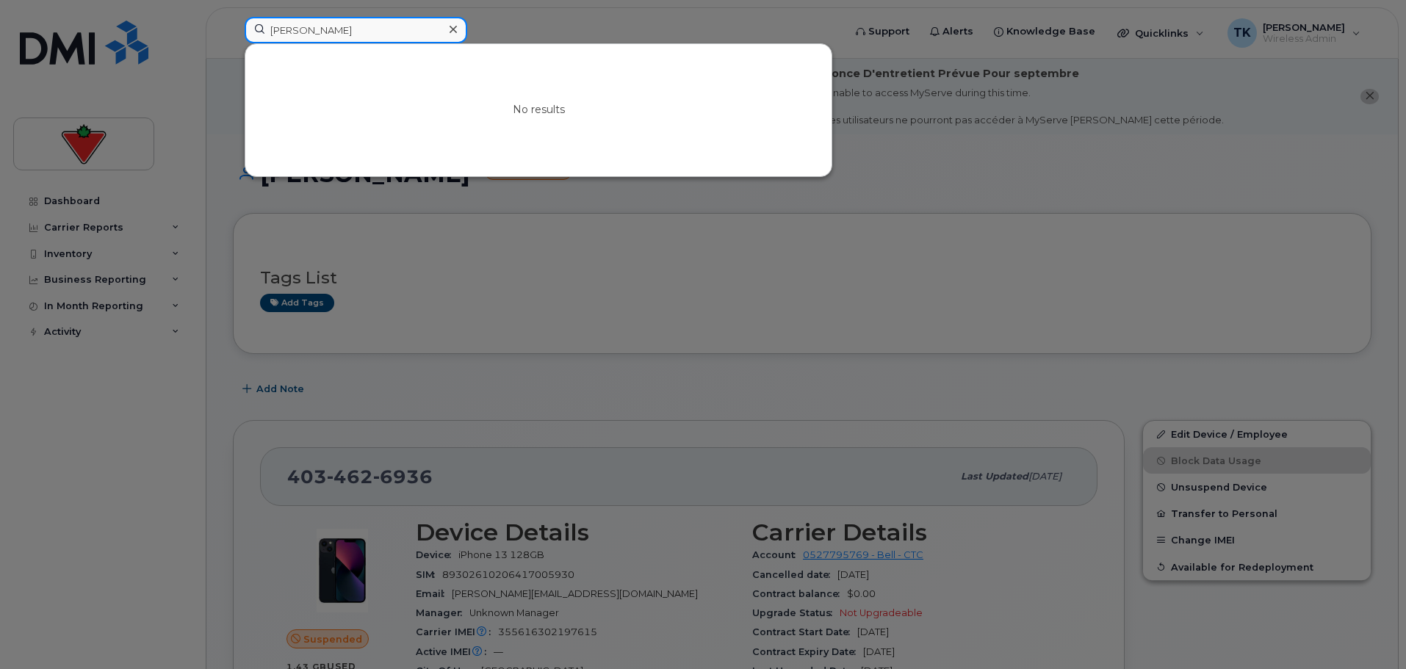
drag, startPoint x: 364, startPoint y: 26, endPoint x: 53, endPoint y: 7, distance: 311.5
click at [233, 17] on div "Cameron Ostien No results" at bounding box center [539, 33] width 613 height 32
paste input "Antoine Leduc"
drag, startPoint x: 375, startPoint y: 19, endPoint x: 137, endPoint y: 24, distance: 238.1
click at [233, 24] on div "Antoine Leduc No results" at bounding box center [539, 33] width 613 height 32
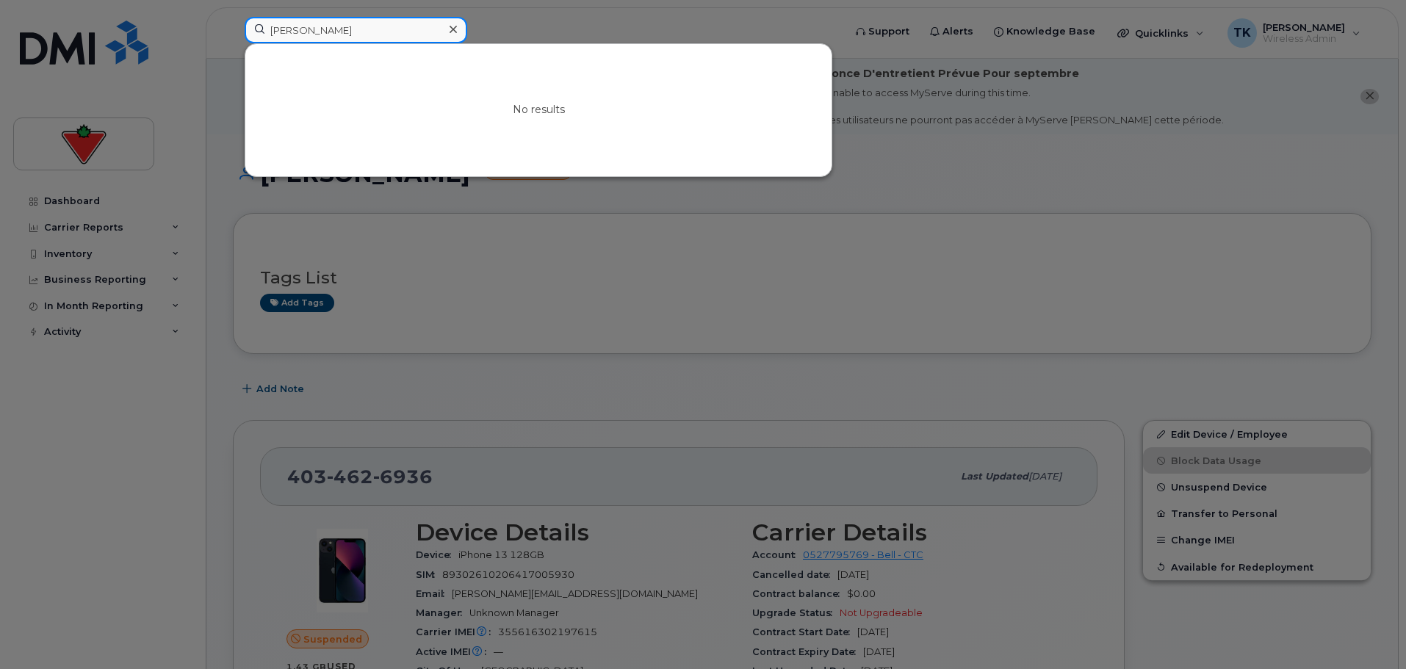
paste input "Bruce Cooper"
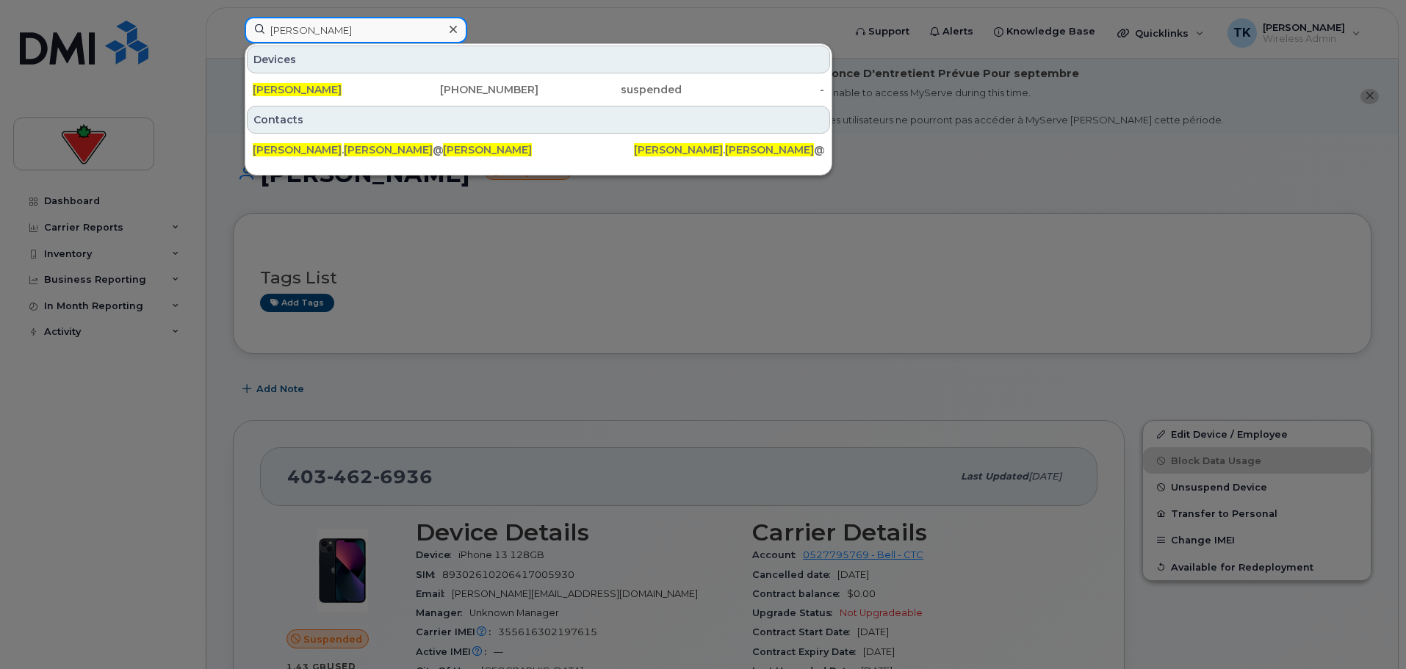
drag, startPoint x: 388, startPoint y: 29, endPoint x: 73, endPoint y: 11, distance: 315.0
click at [233, 17] on div "Bruce Cooper Devices Bruce Cooper 647-273-9492 suspended - Contacts bruce . coo…" at bounding box center [539, 33] width 613 height 32
paste input "ahim Moussa Ali"
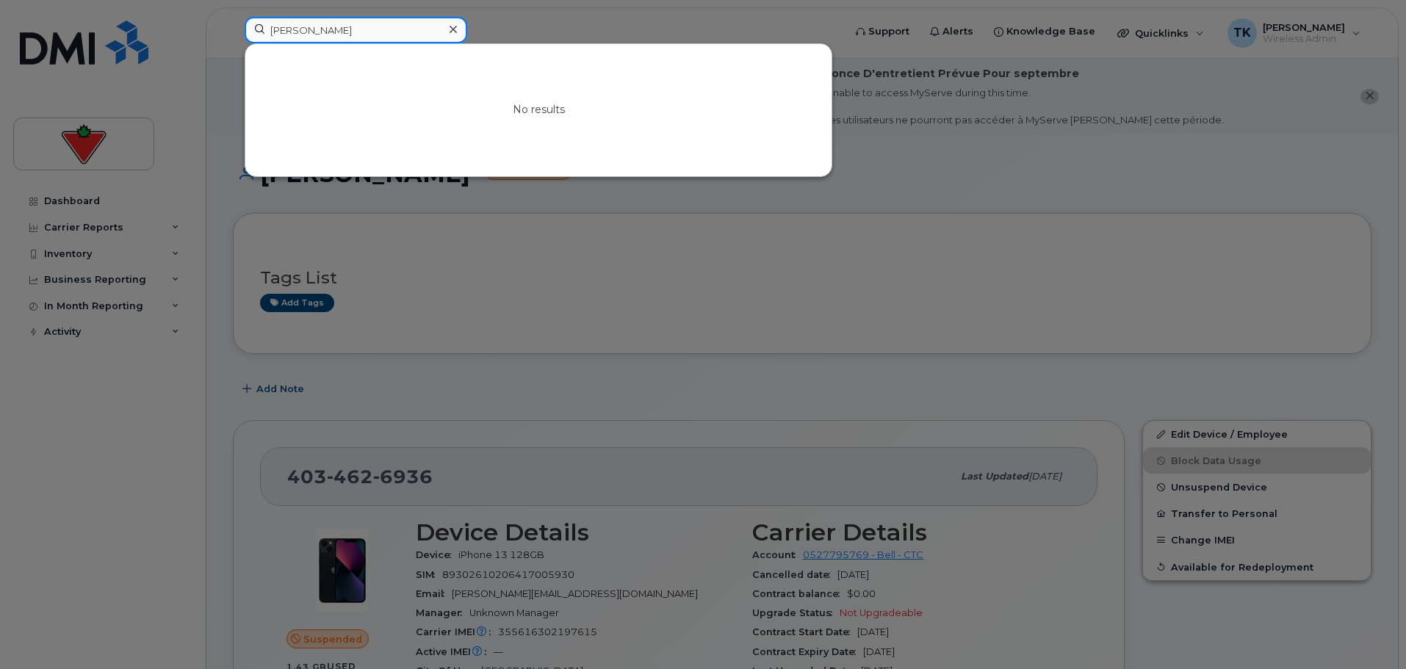
paste input "haskar Reddy Kakularam"
drag, startPoint x: 367, startPoint y: 32, endPoint x: 144, endPoint y: 7, distance: 224.9
click at [233, 17] on div "Bhaskar Reddy Kakularam No results" at bounding box center [539, 33] width 613 height 32
drag, startPoint x: 232, startPoint y: 32, endPoint x: 161, endPoint y: 26, distance: 71.5
click at [233, 26] on div "Bhaskar Reddy Kakularam No results" at bounding box center [539, 33] width 613 height 32
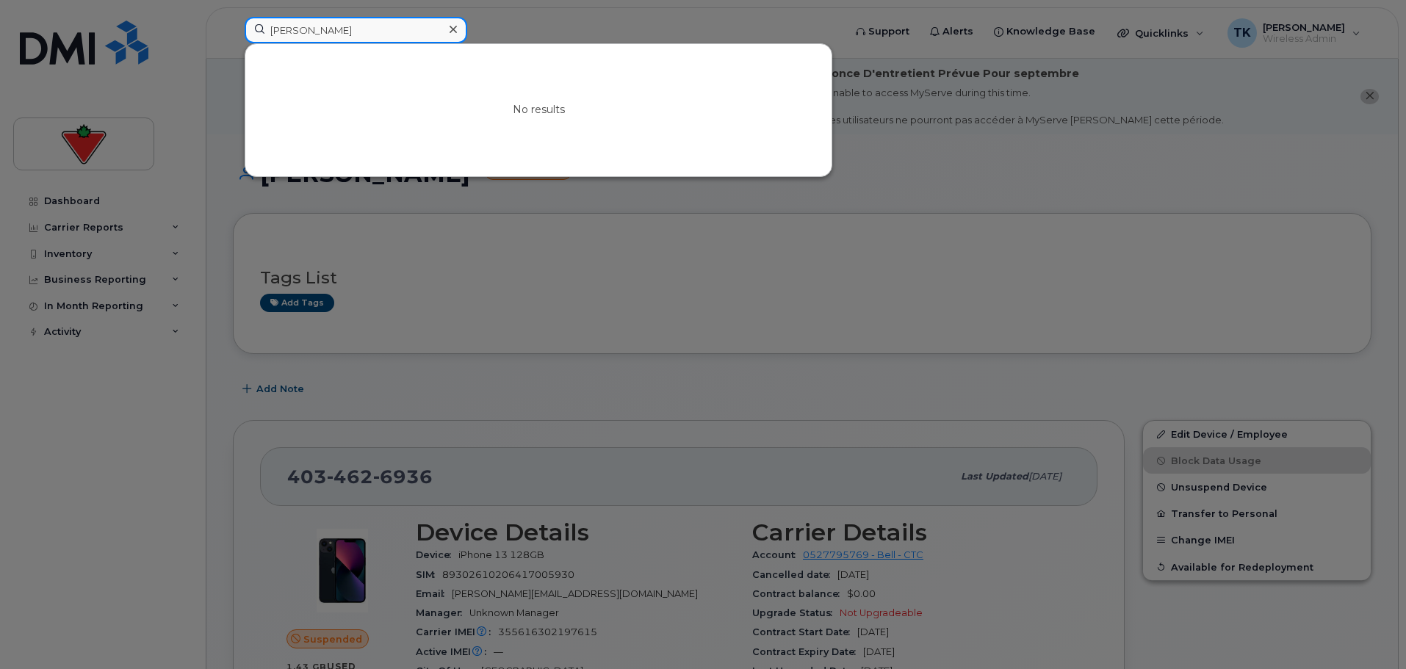
paste input "ethan Wallace"
drag, startPoint x: 364, startPoint y: 26, endPoint x: 57, endPoint y: 20, distance: 307.2
click at [233, 20] on div "Bethan Wallace No results" at bounding box center [539, 33] width 613 height 32
paste input "Atere Sunday Busayo"
paste input "shish Yadav"
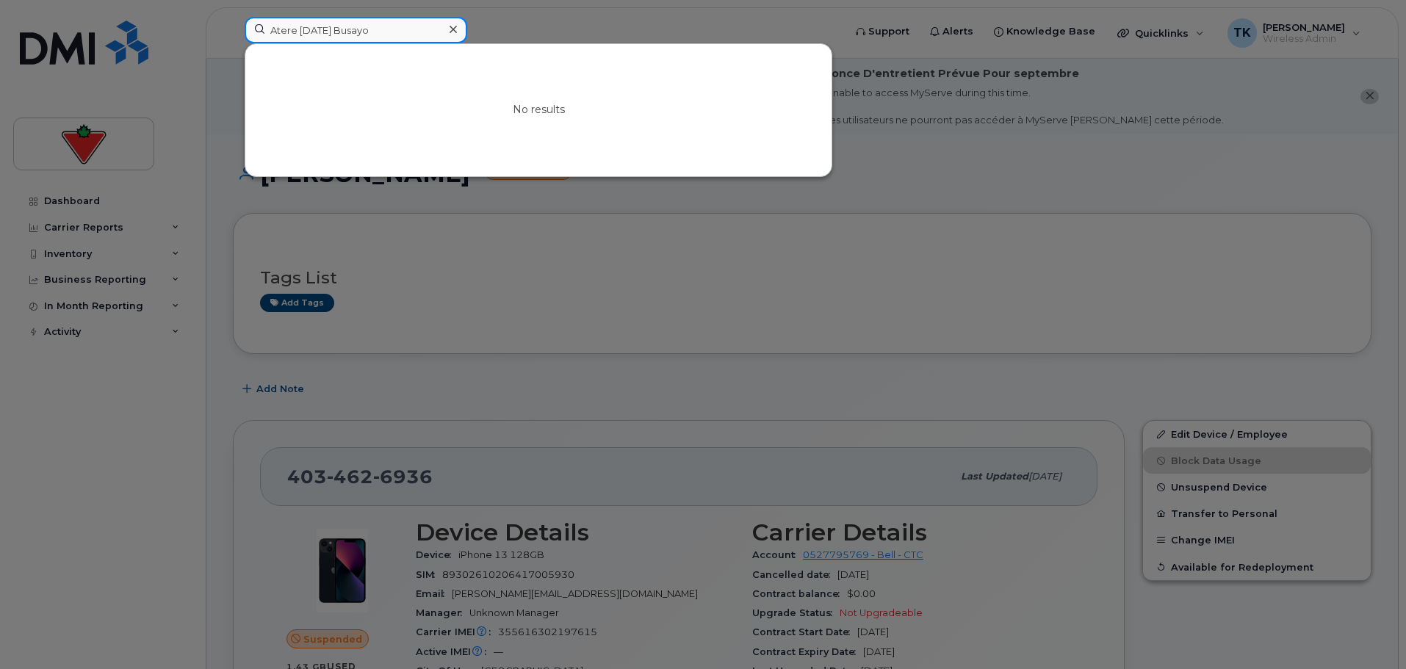
drag, startPoint x: 394, startPoint y: 34, endPoint x: 85, endPoint y: -15, distance: 313.2
paste input "pril Swyers"
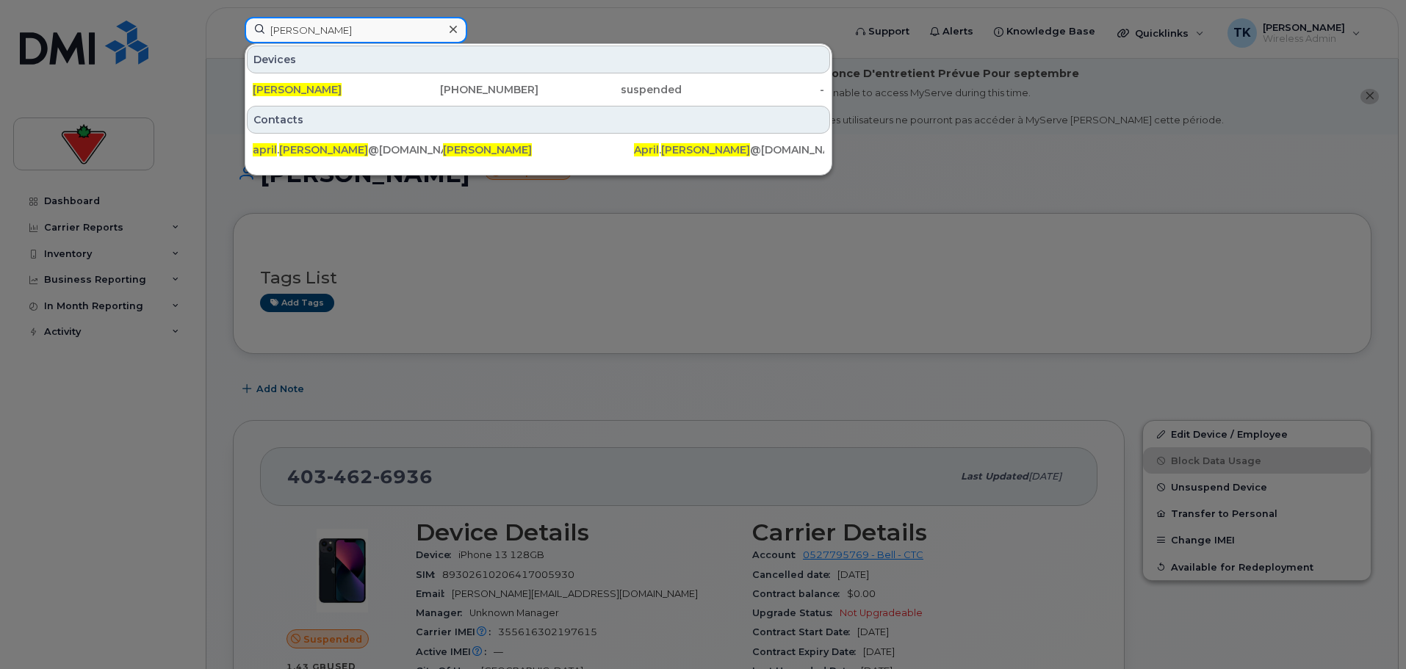
drag, startPoint x: 341, startPoint y: 38, endPoint x: 120, endPoint y: 18, distance: 222.1
click at [233, 18] on div "April Swyers Devices April Swyers 403-615-9896 suspended - Contacts april . swy…" at bounding box center [539, 33] width 613 height 32
paste input "llan Huang"
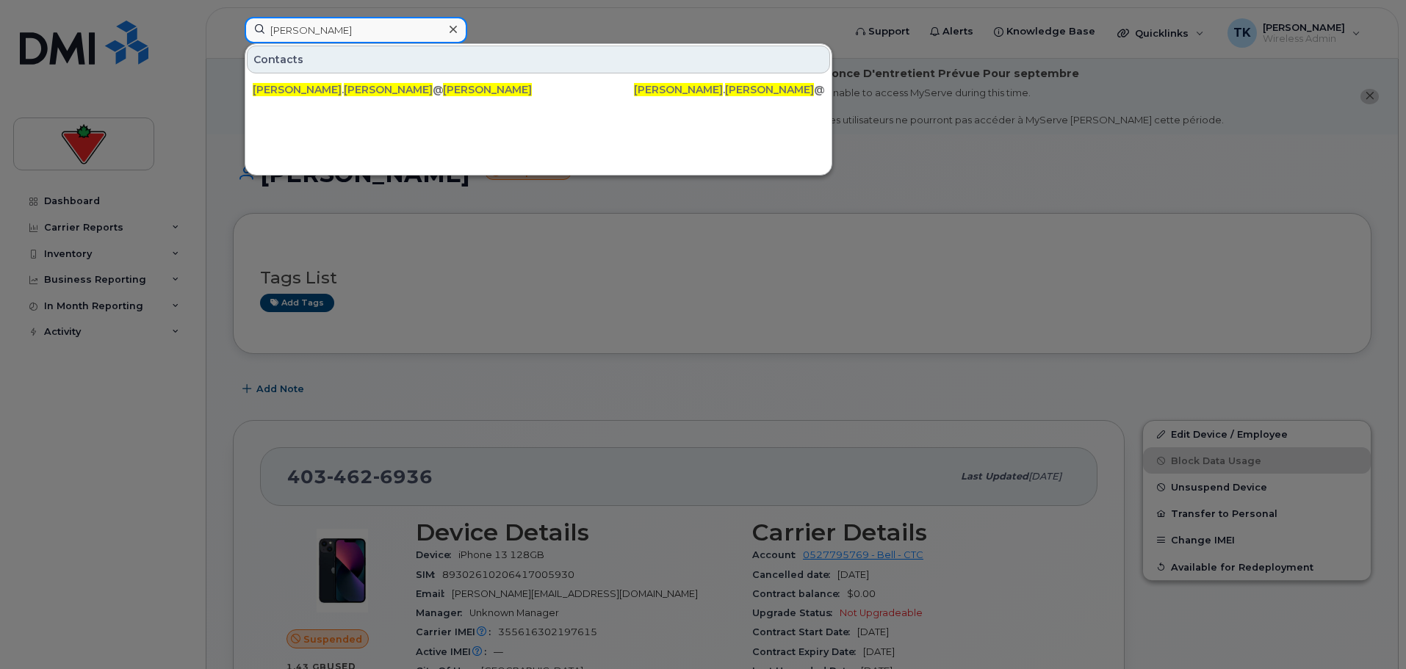
drag, startPoint x: 413, startPoint y: 31, endPoint x: 162, endPoint y: 1, distance: 253.0
click at [233, 17] on div "Allan Huang Contacts allan . huang @cantire.com Allan Huang Allan . Huang @cant…" at bounding box center [539, 33] width 613 height 32
paste input "Alexandre Boulay"
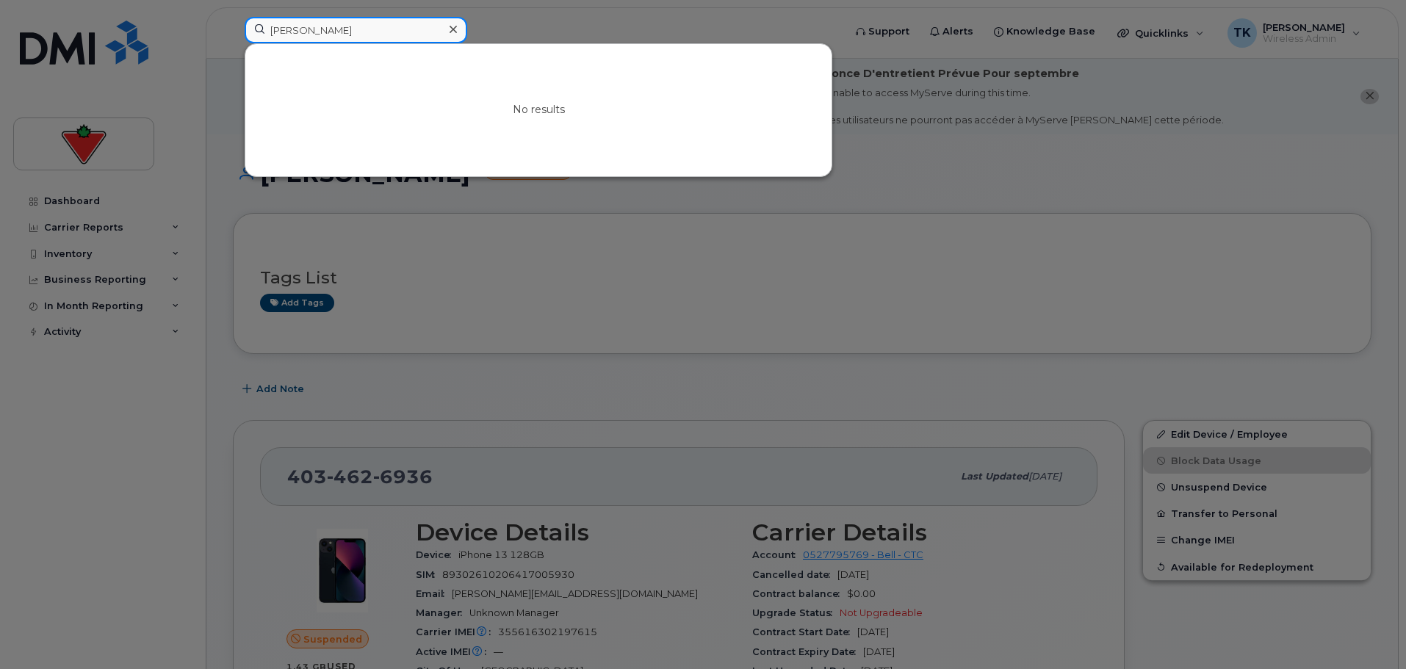
click at [273, 21] on input "Alexandre Boulay" at bounding box center [356, 30] width 223 height 26
drag, startPoint x: 382, startPoint y: 32, endPoint x: 214, endPoint y: 13, distance: 169.4
click at [233, 17] on div "Alexandre Boulay No results" at bounding box center [539, 33] width 613 height 32
paste input "korede Quadri"
drag, startPoint x: 384, startPoint y: 25, endPoint x: 87, endPoint y: -1, distance: 298.0
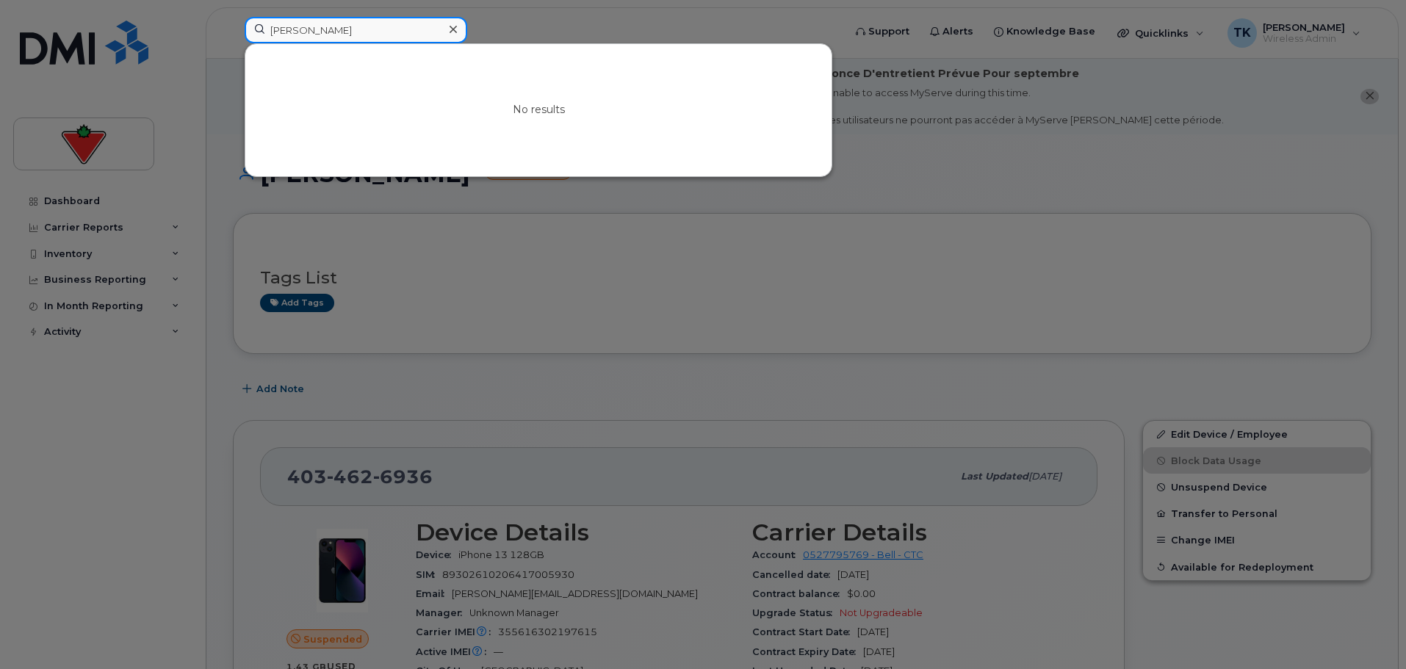
paste input "BISHEKNARAYAN ABISHEKNARAYAN"
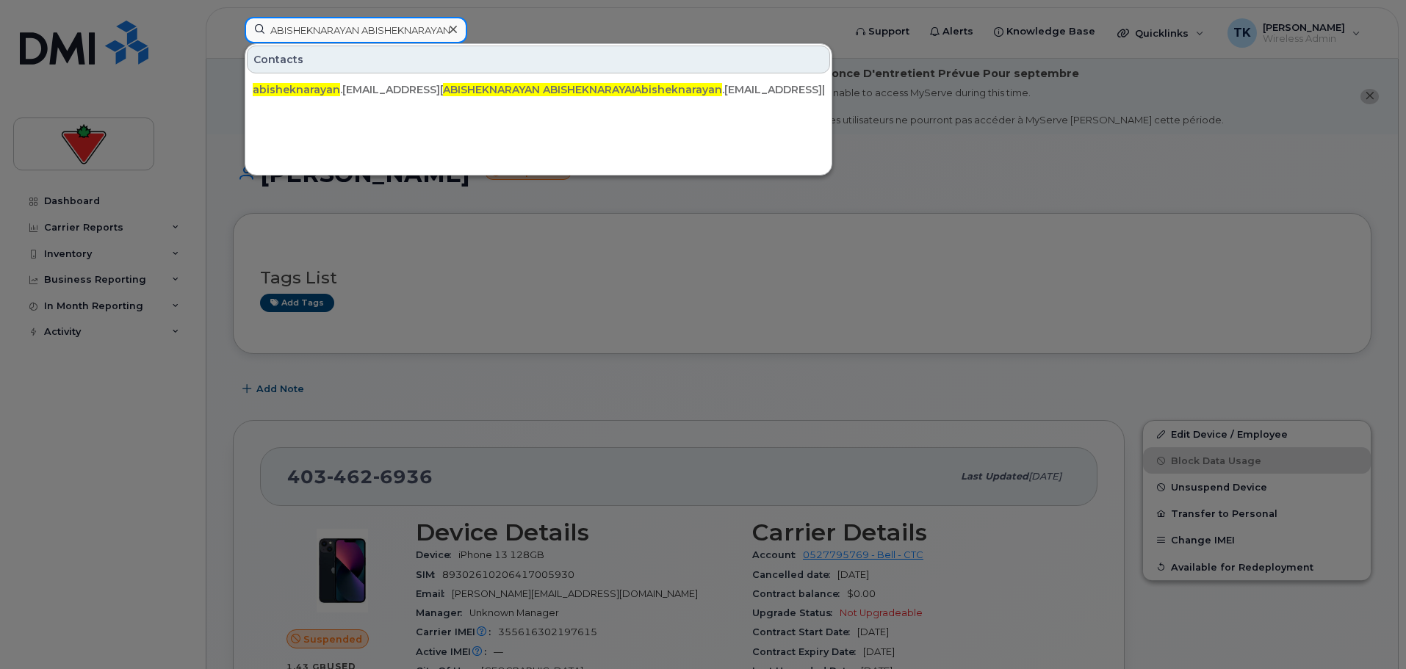
click at [378, 27] on input "ABISHEKNARAYAN ABISHEKNARAYAN" at bounding box center [356, 30] width 223 height 26
paste input "kira Du"
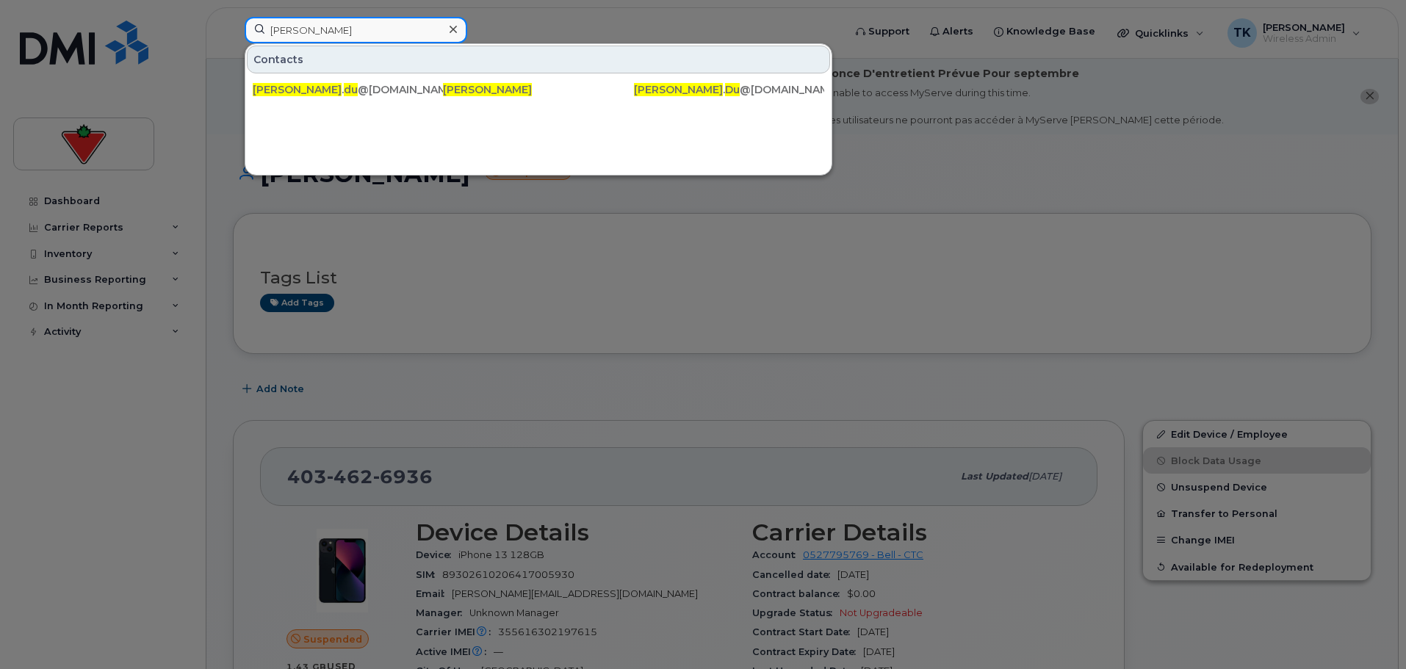
paste input "jay Sharma"
drag, startPoint x: 339, startPoint y: 33, endPoint x: 122, endPoint y: 0, distance: 219.3
click at [233, 17] on div "Akira Du Contacts akira . du @cantire.com Akira Du Akira . Du @cantire.com" at bounding box center [539, 33] width 613 height 32
drag, startPoint x: 347, startPoint y: 31, endPoint x: 193, endPoint y: 26, distance: 154.4
click at [233, 26] on div "Ajay Sharma Contacts ajay . sharma @cantire.com Ajay Sharma Ajay . Sharma @cant…" at bounding box center [539, 33] width 613 height 32
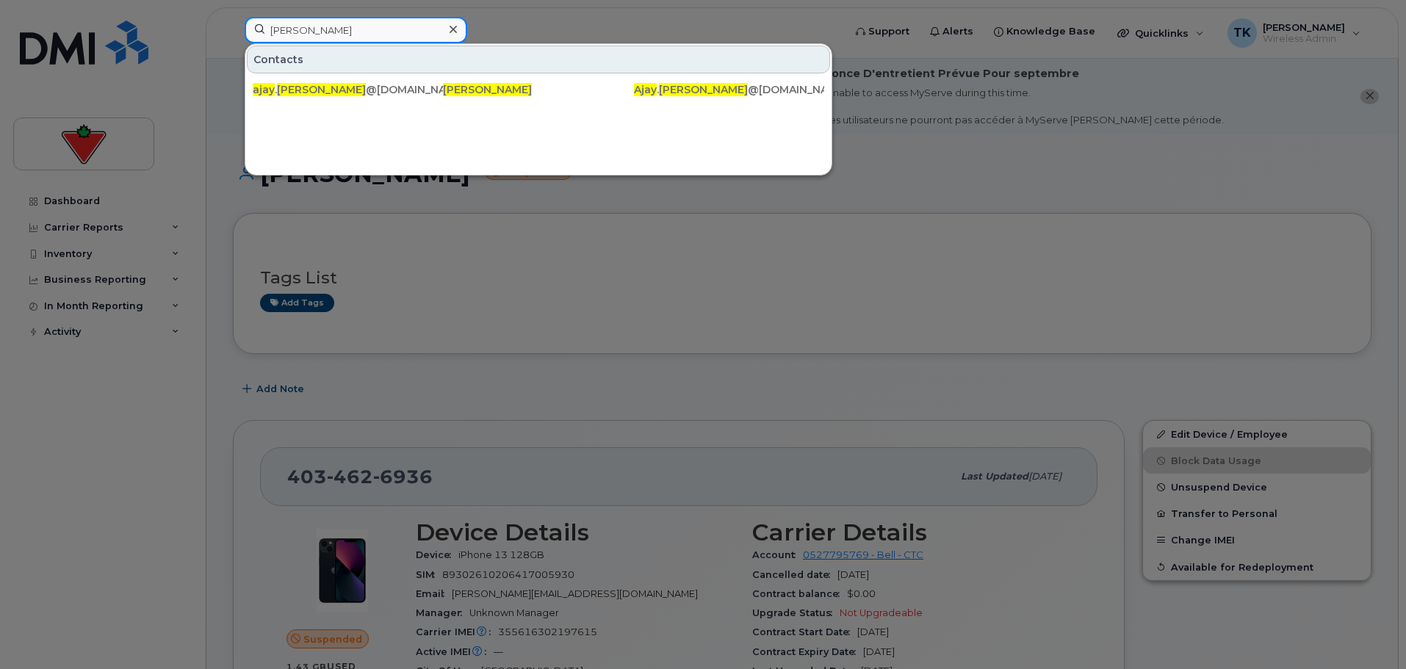
paste input "bdul Hannan"
drag, startPoint x: 371, startPoint y: 24, endPoint x: 191, endPoint y: 24, distance: 180.0
click at [233, 26] on div "Abdul Hannan Contacts abdul . hannan @cantire.com Abdul Hannan Abdul . Hannan @…" at bounding box center [539, 33] width 613 height 32
paste input "damo Panzini"
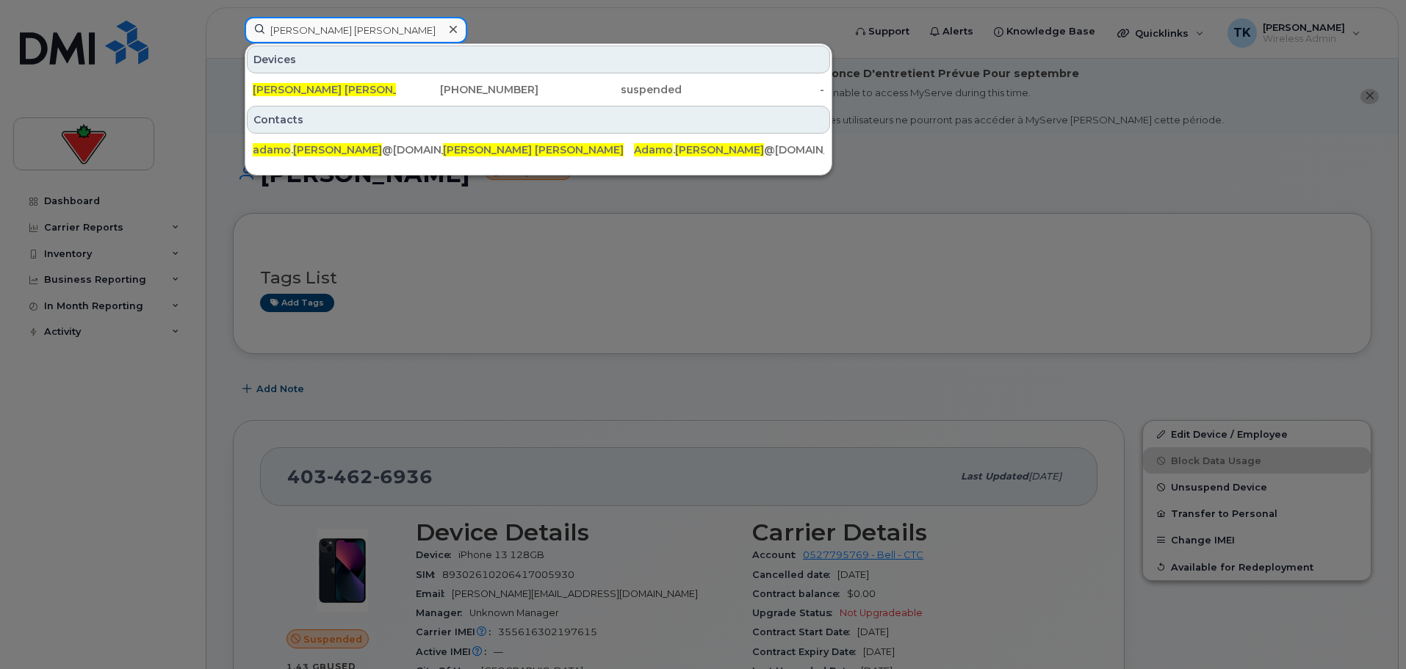
paste input "bdul Wahab"
drag, startPoint x: 394, startPoint y: 35, endPoint x: 207, endPoint y: 34, distance: 186.6
click at [233, 34] on div "Abdul Wahab Devices Adamo Panzini 416-524-5478 suspended - Contacts adamo . pan…" at bounding box center [539, 33] width 613 height 32
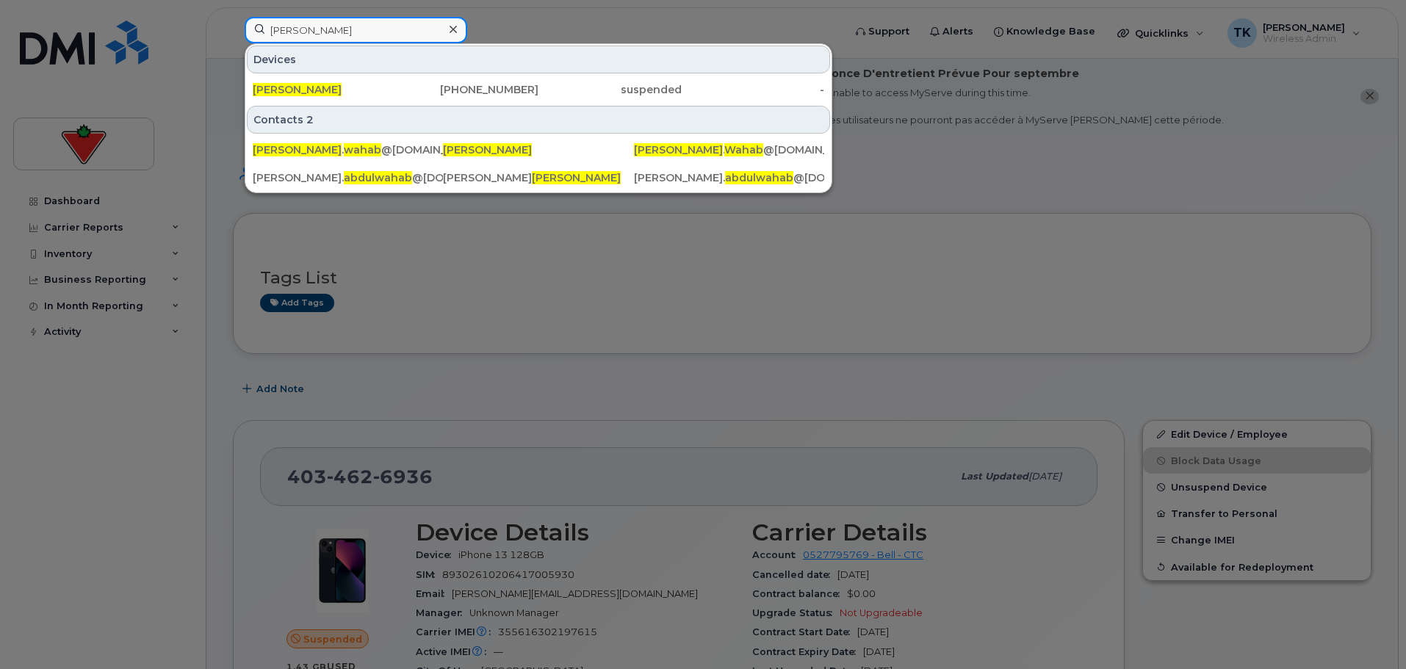
type input "Abdul Wahab"
